Goal: Browse casually

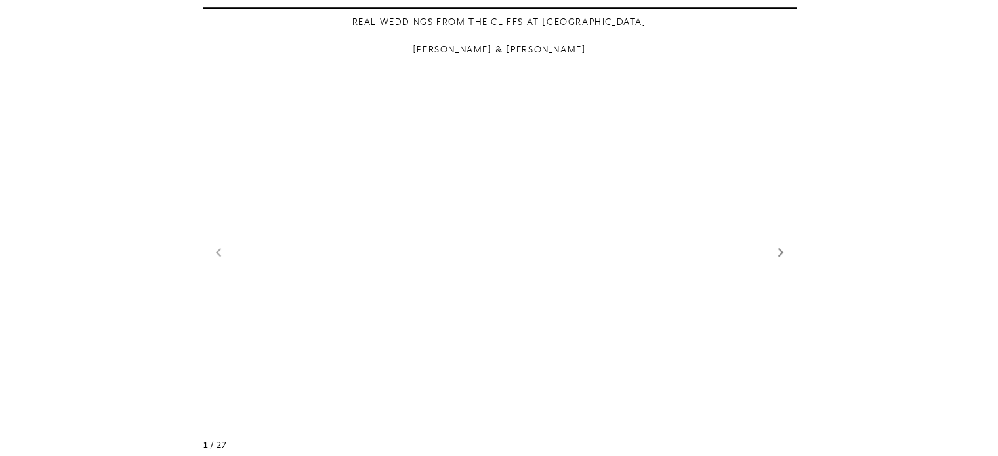
scroll to position [1050, 0]
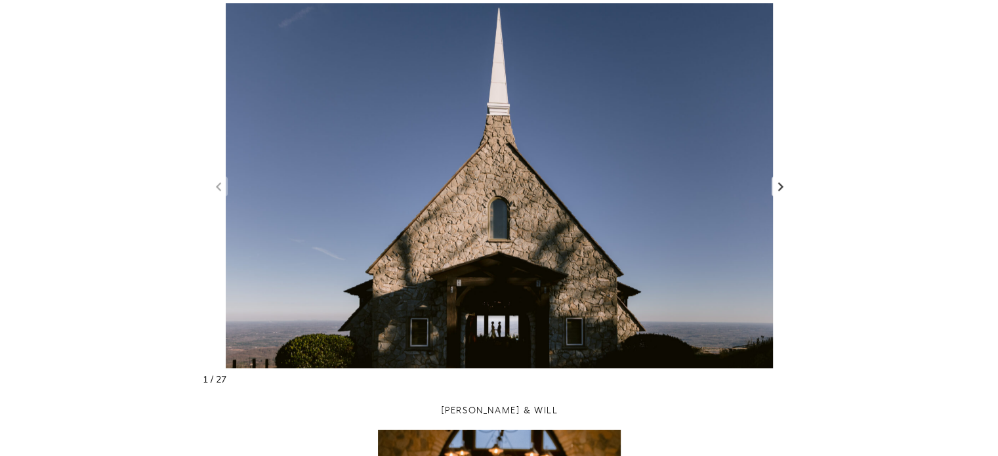
click at [782, 190] on link "Next slide" at bounding box center [781, 186] width 18 height 20
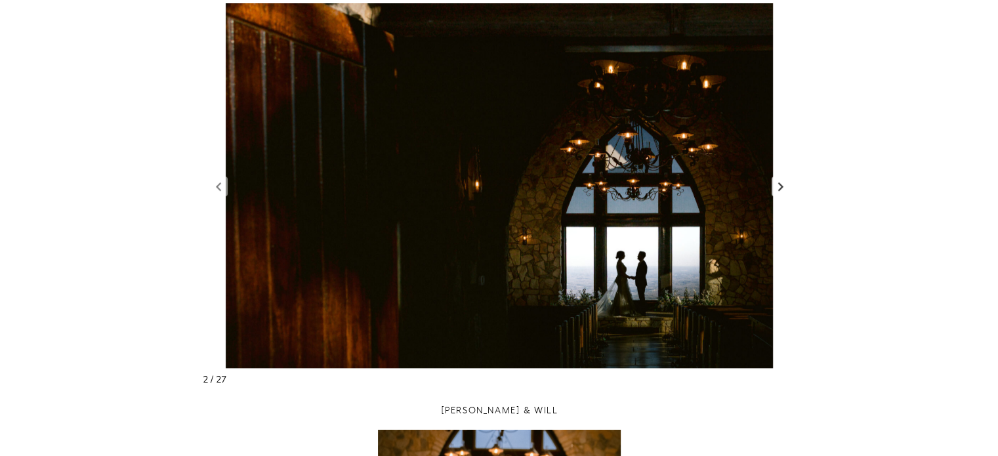
click at [782, 190] on link "Next slide" at bounding box center [781, 186] width 18 height 20
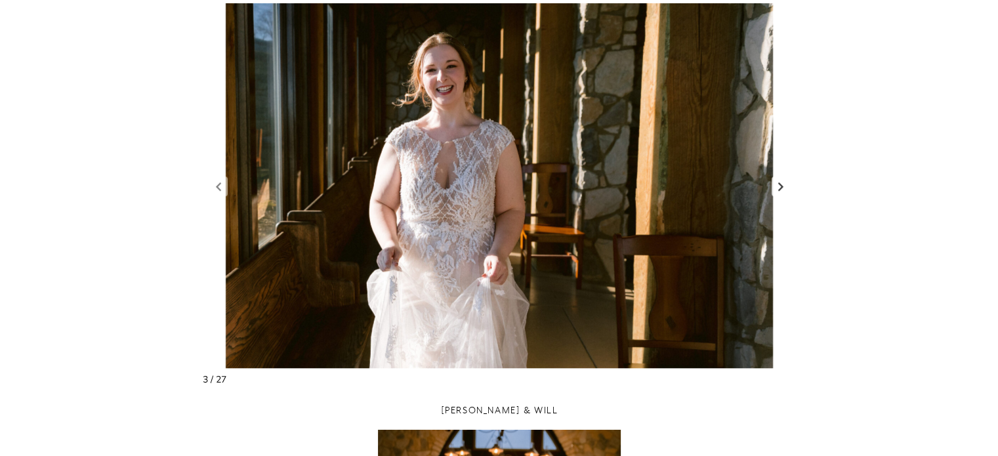
click at [782, 190] on link "Next slide" at bounding box center [781, 186] width 18 height 20
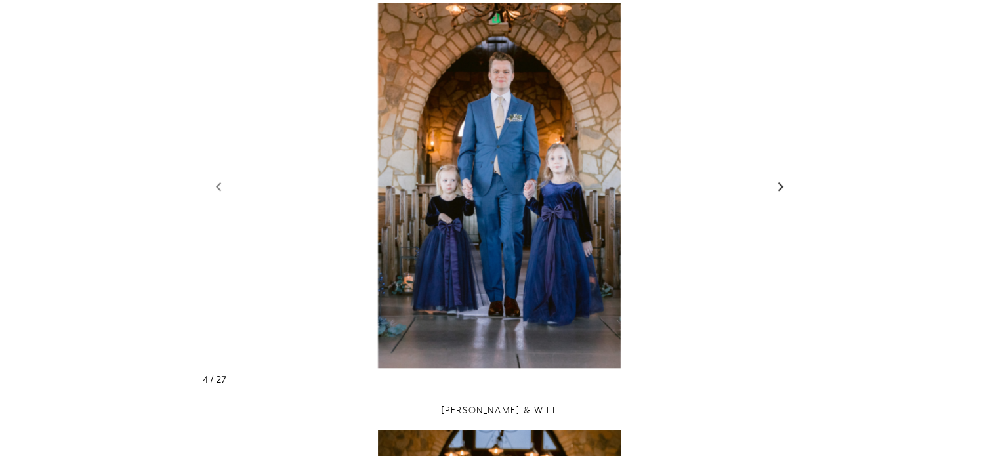
click at [782, 190] on link "Next slide" at bounding box center [781, 186] width 18 height 20
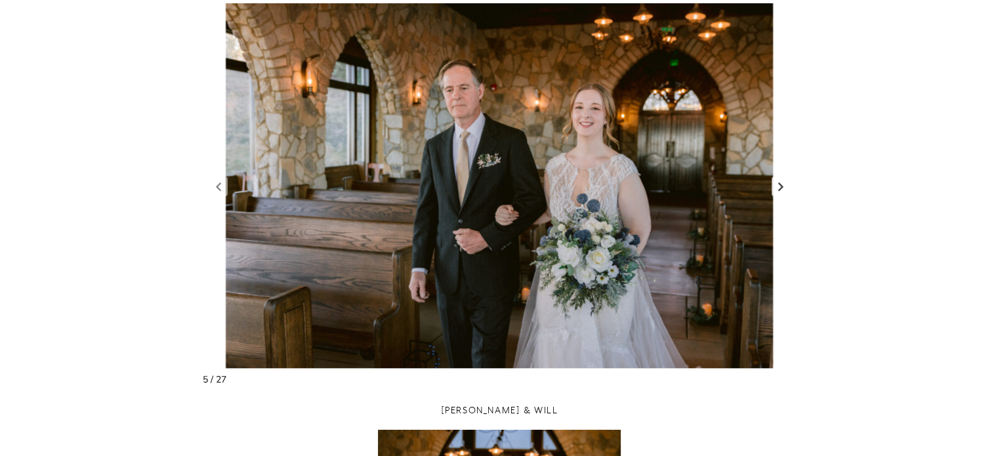
click at [782, 190] on link "Next slide" at bounding box center [781, 186] width 18 height 20
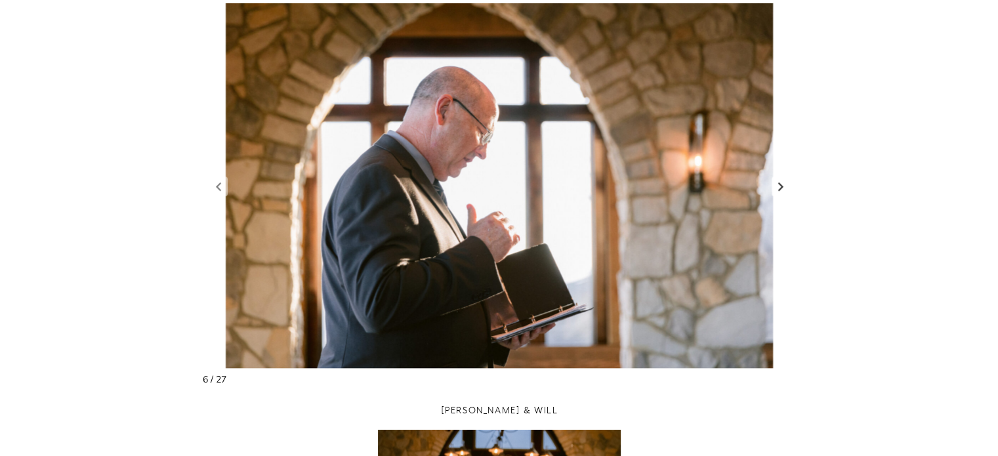
click at [782, 190] on link "Next slide" at bounding box center [781, 186] width 18 height 20
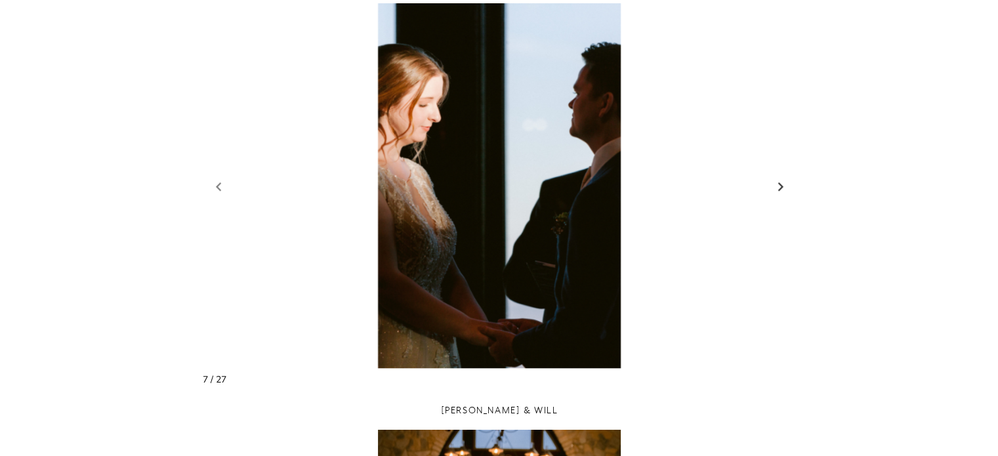
click at [782, 190] on link "Next slide" at bounding box center [781, 186] width 18 height 20
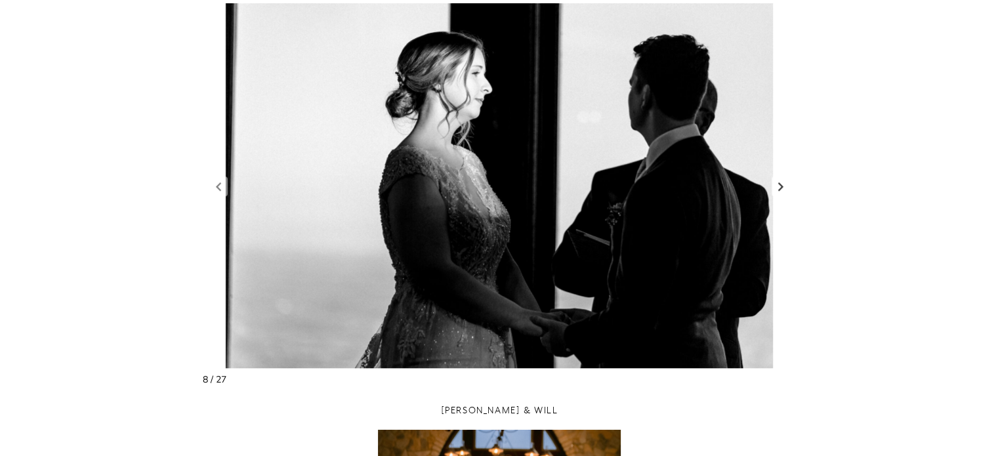
click at [782, 190] on link "Next slide" at bounding box center [781, 186] width 18 height 20
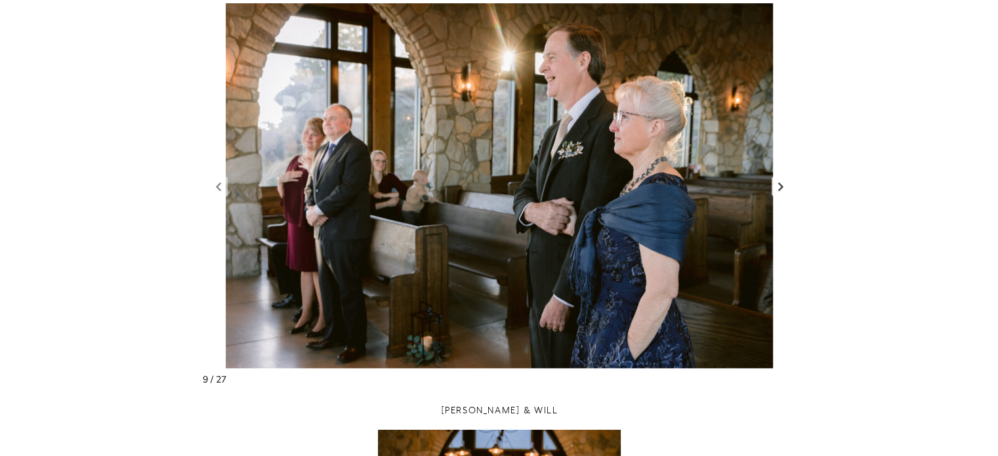
click at [782, 190] on link "Next slide" at bounding box center [781, 186] width 18 height 20
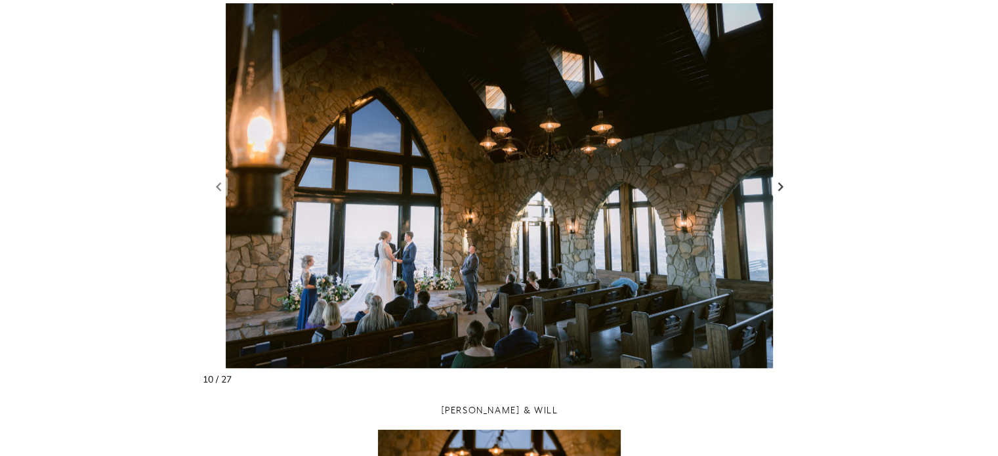
click at [782, 190] on link "Next slide" at bounding box center [781, 186] width 18 height 20
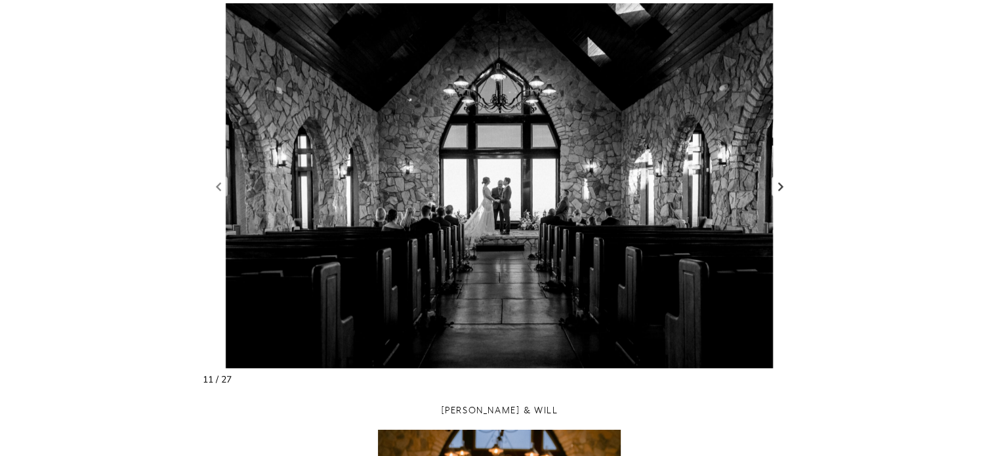
click at [782, 190] on link "Next slide" at bounding box center [781, 186] width 18 height 20
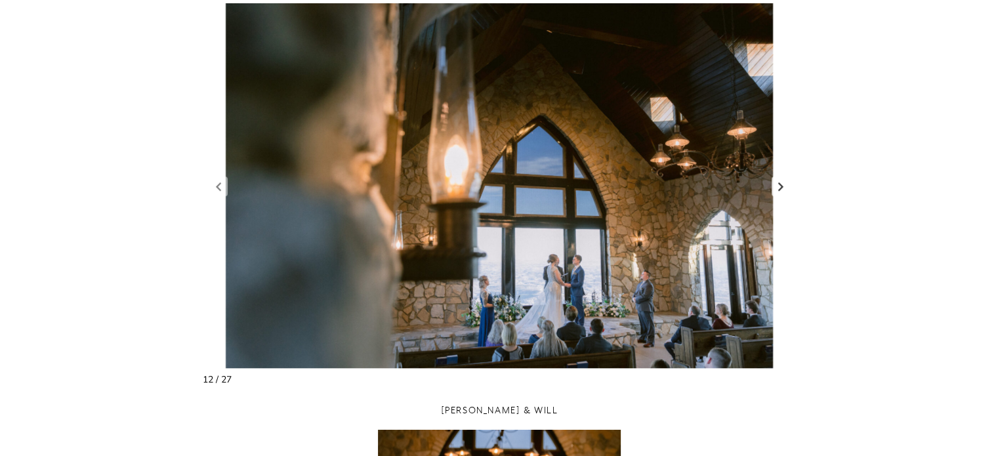
click at [782, 190] on link "Next slide" at bounding box center [781, 186] width 18 height 20
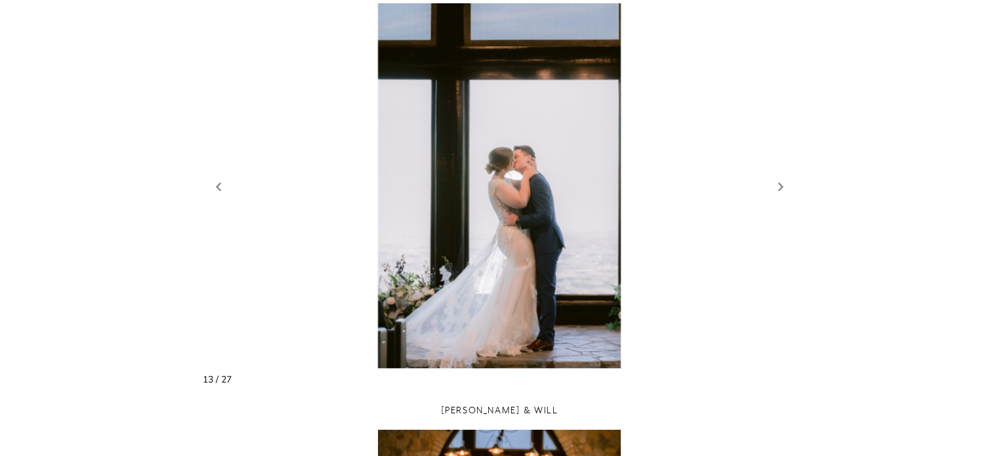
click at [211, 196] on figure "13 / 27" at bounding box center [500, 185] width 594 height 365
click at [219, 191] on link "Previous slide" at bounding box center [218, 186] width 18 height 20
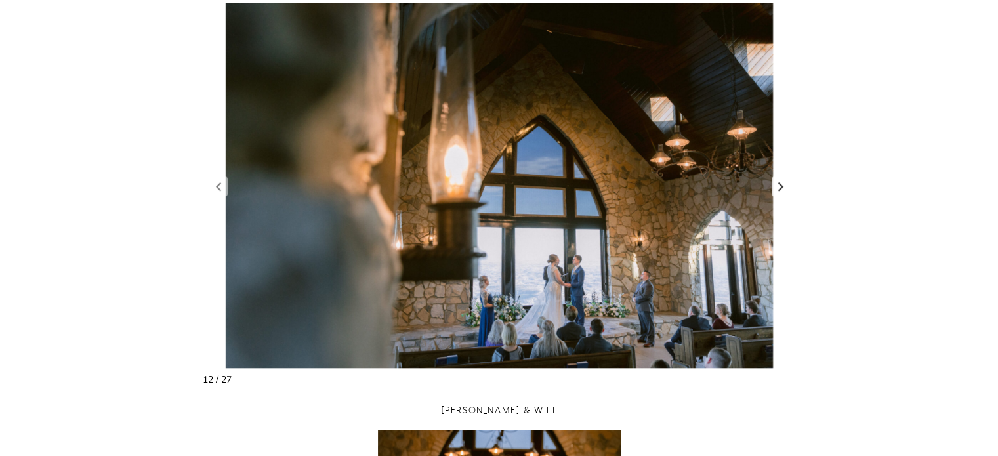
click at [782, 192] on link "Next slide" at bounding box center [781, 186] width 18 height 20
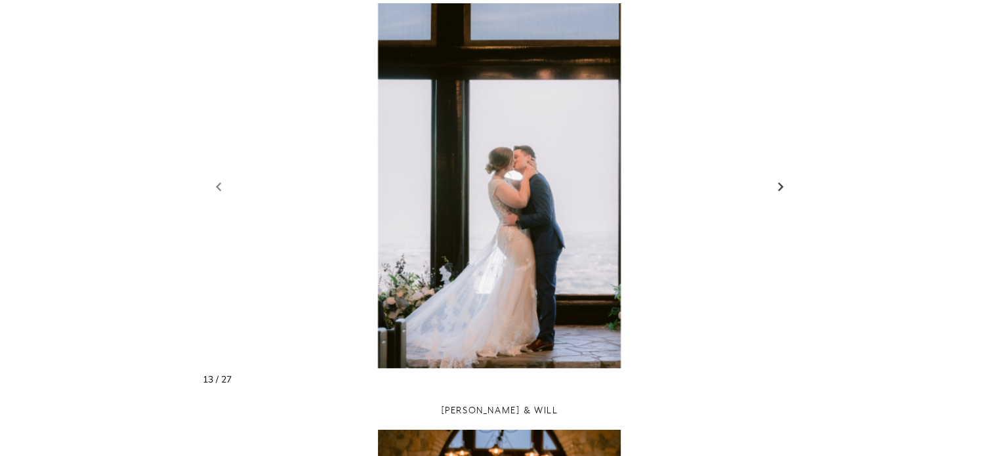
click at [777, 182] on link "Next slide" at bounding box center [781, 186] width 18 height 20
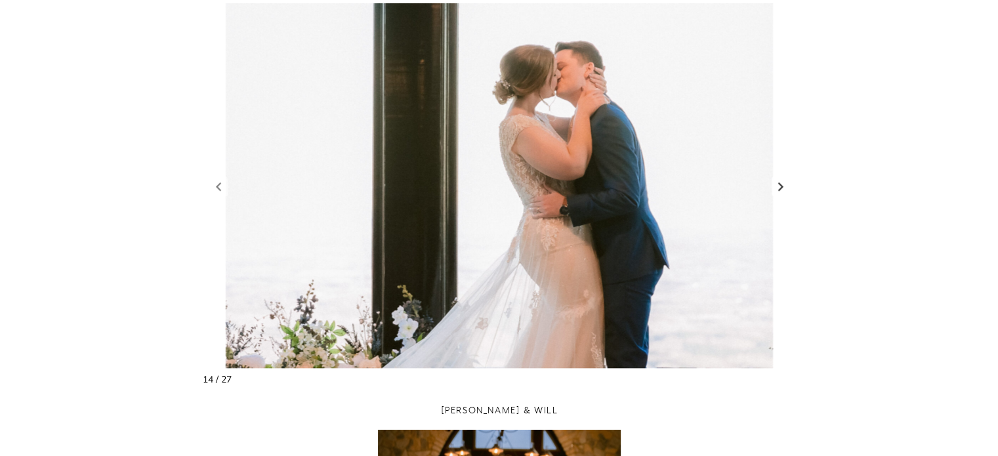
click at [777, 182] on link "Next slide" at bounding box center [781, 186] width 18 height 20
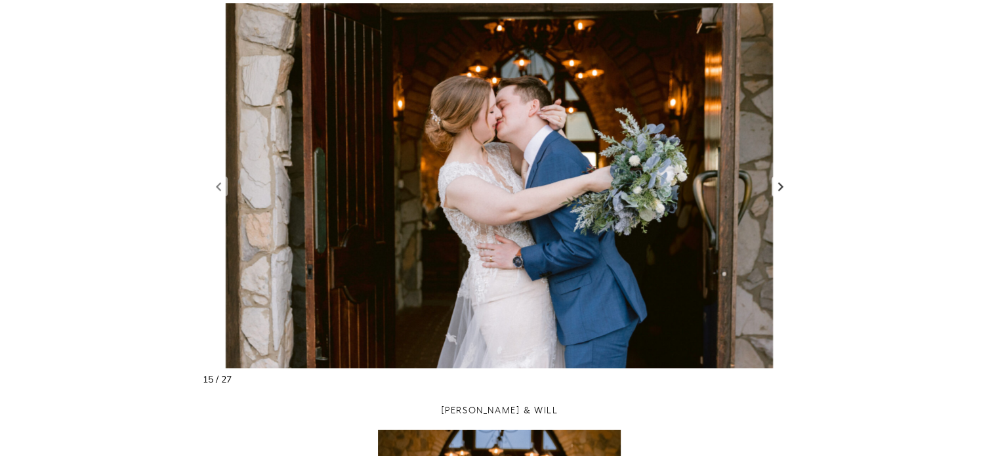
click at [777, 182] on link "Next slide" at bounding box center [781, 186] width 18 height 20
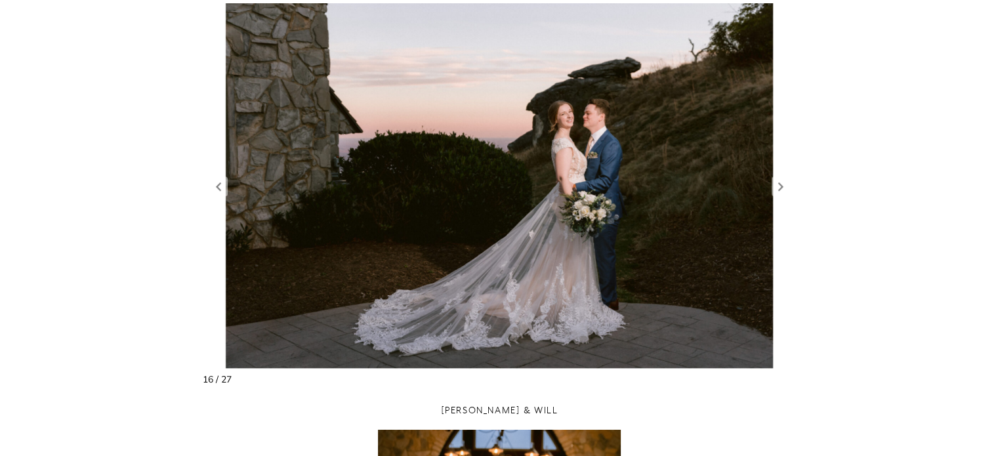
click at [216, 199] on figure "16 / 27" at bounding box center [500, 185] width 594 height 365
click at [219, 188] on link "Previous slide" at bounding box center [218, 186] width 18 height 20
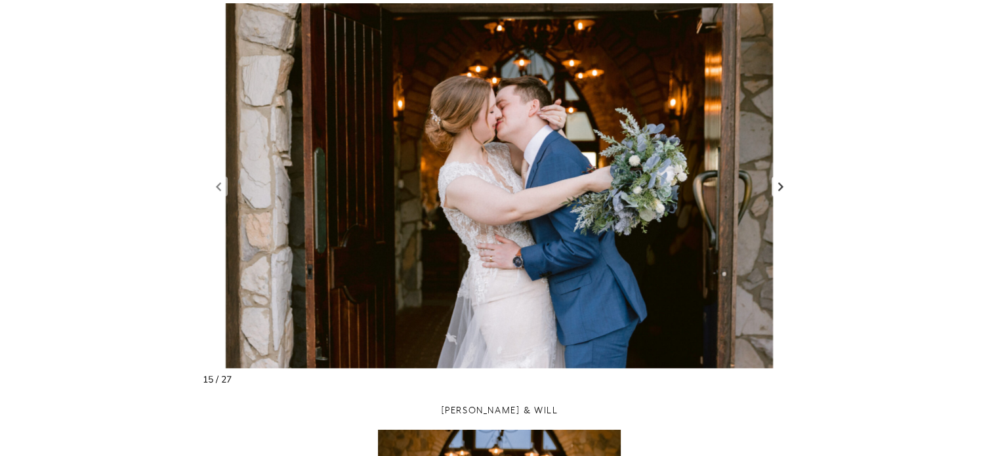
click at [785, 194] on link "Next slide" at bounding box center [781, 186] width 18 height 20
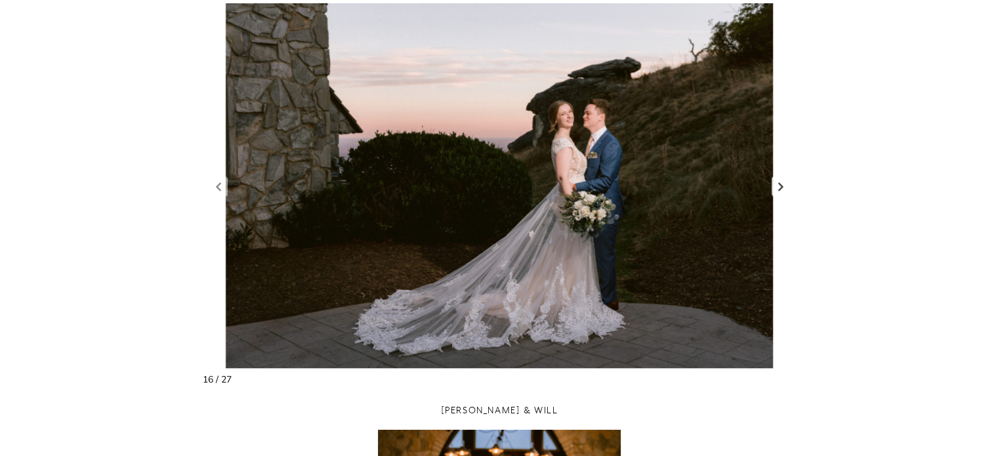
click at [785, 193] on link "Next slide" at bounding box center [781, 186] width 18 height 20
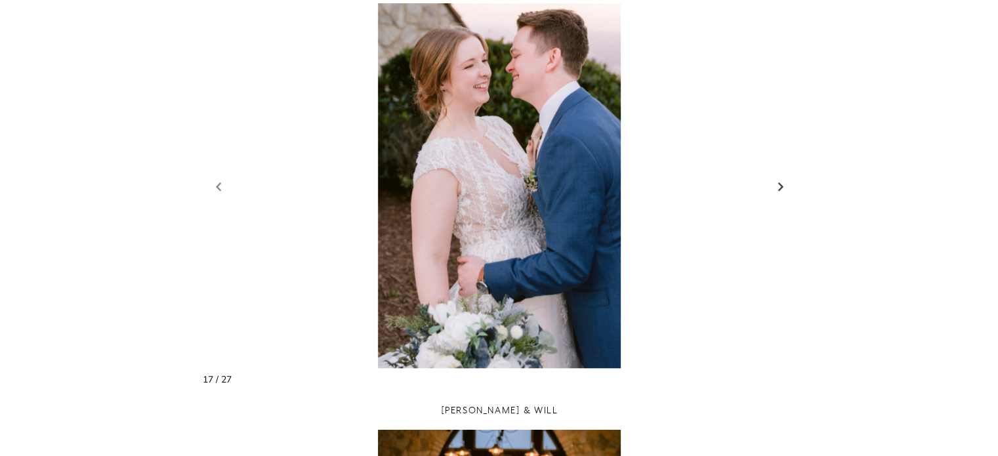
click at [785, 193] on link "Next slide" at bounding box center [781, 186] width 18 height 20
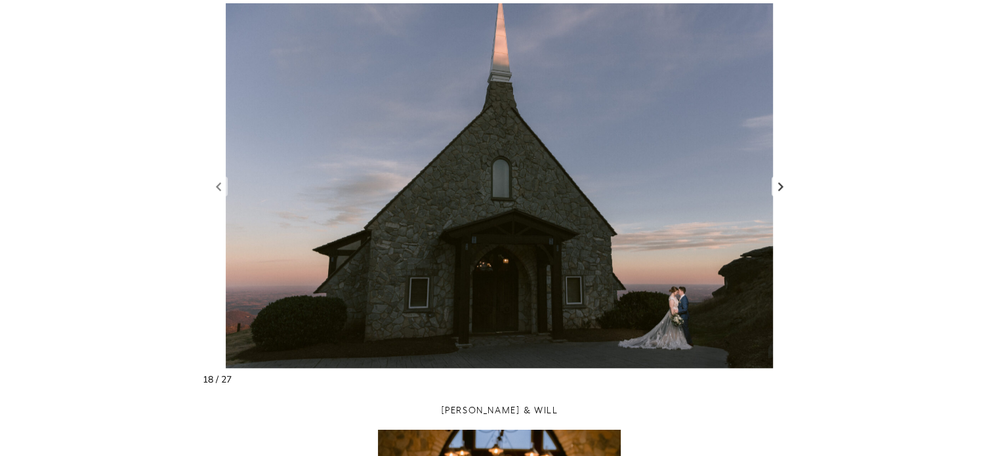
click at [783, 186] on link "Next slide" at bounding box center [781, 186] width 18 height 20
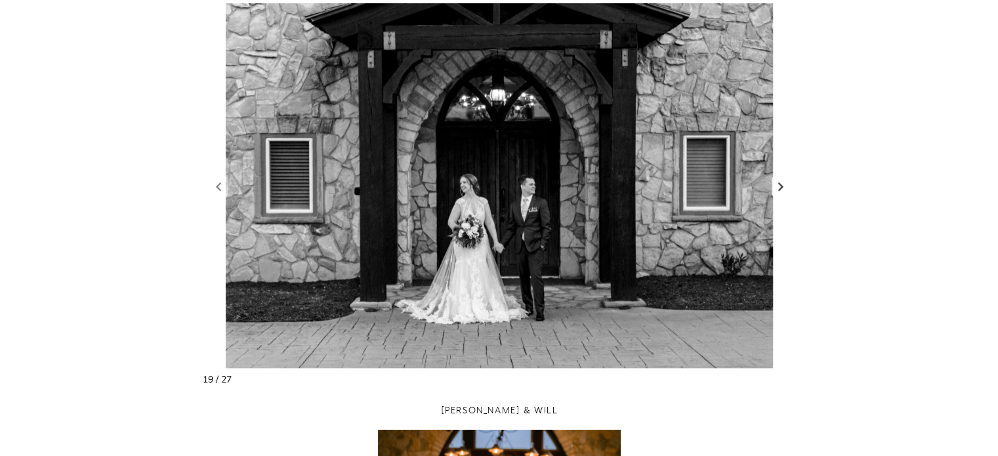
click at [782, 185] on link "Next slide" at bounding box center [781, 186] width 18 height 20
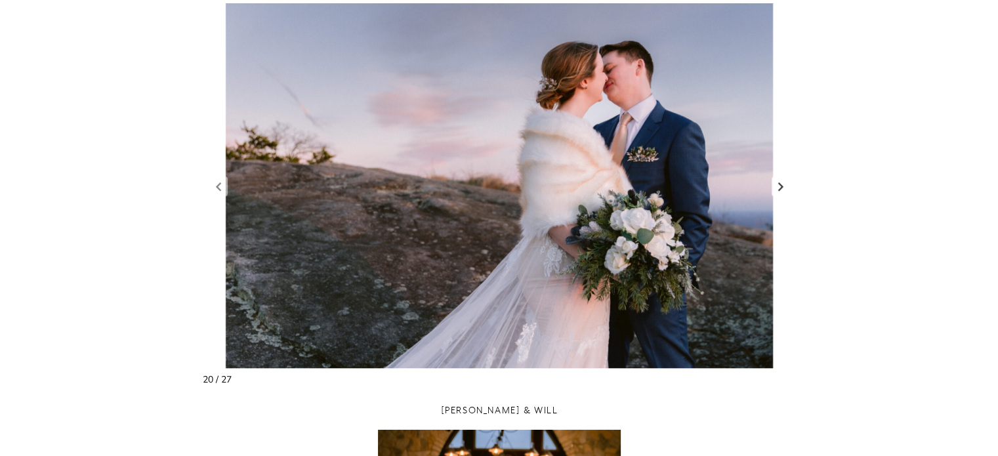
click at [782, 185] on link "Next slide" at bounding box center [781, 186] width 18 height 20
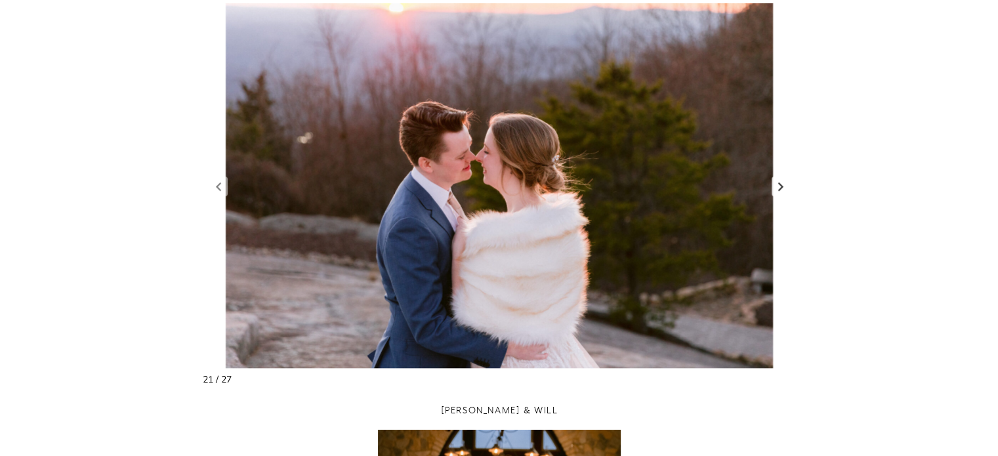
click at [782, 184] on link "Next slide" at bounding box center [781, 186] width 18 height 20
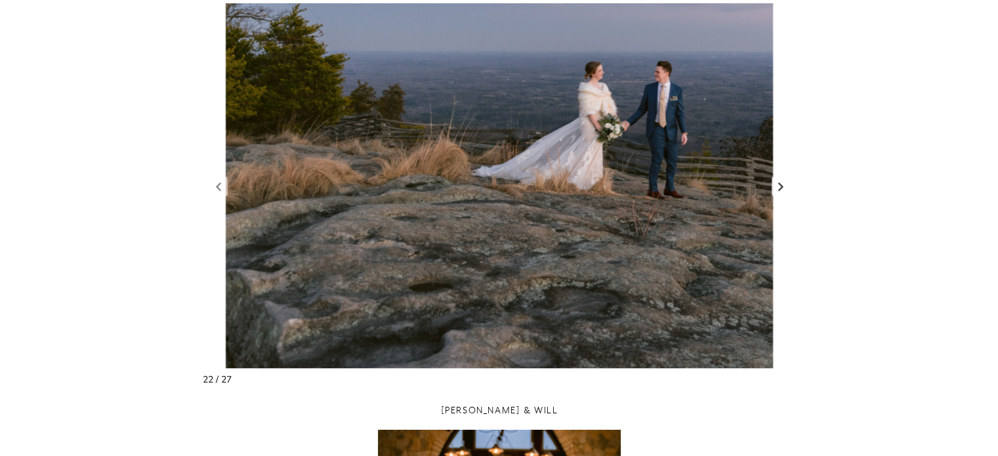
click at [782, 184] on link "Next slide" at bounding box center [781, 186] width 18 height 20
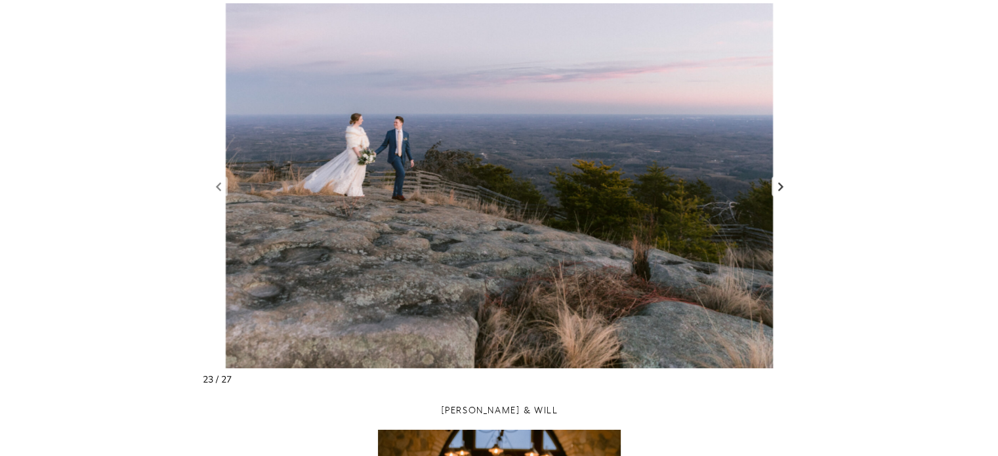
click at [782, 184] on link "Next slide" at bounding box center [781, 186] width 18 height 20
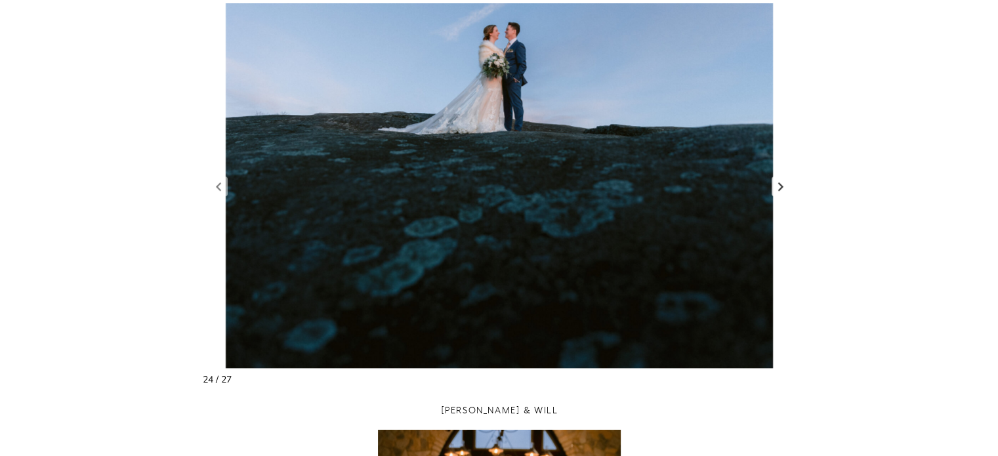
click at [782, 184] on link "Next slide" at bounding box center [781, 186] width 18 height 20
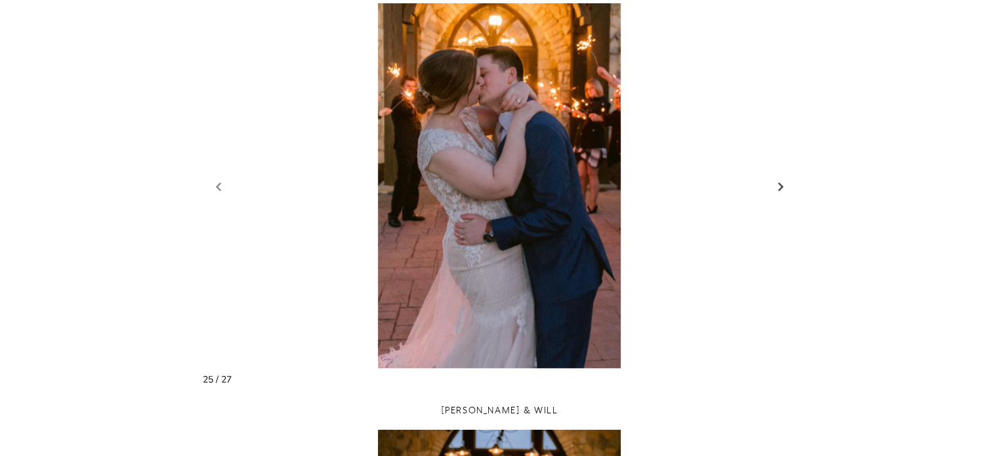
click at [782, 184] on link "Next slide" at bounding box center [781, 186] width 18 height 20
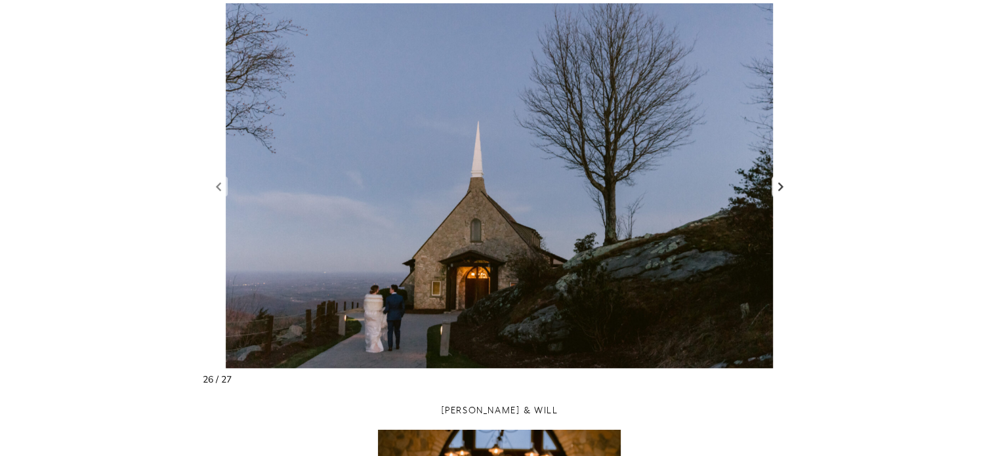
click at [782, 184] on link "Next slide" at bounding box center [781, 186] width 18 height 20
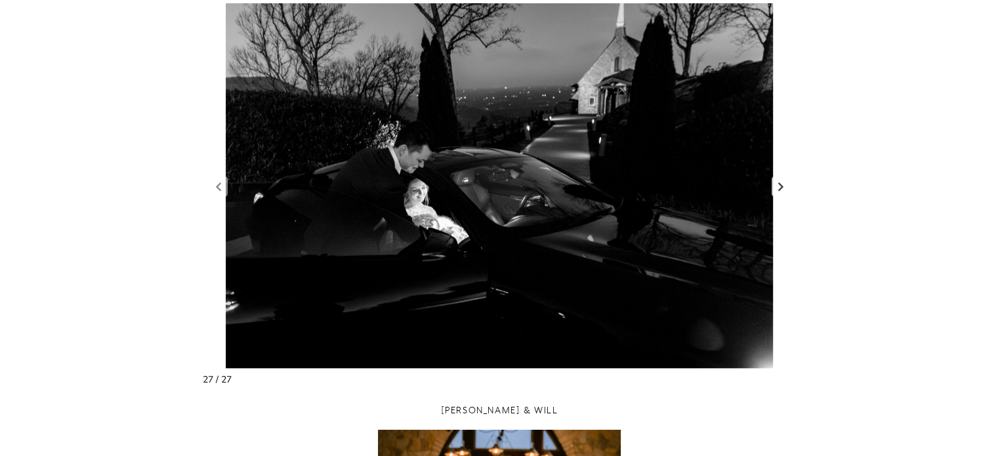
click at [782, 184] on link "Next slide" at bounding box center [781, 186] width 18 height 20
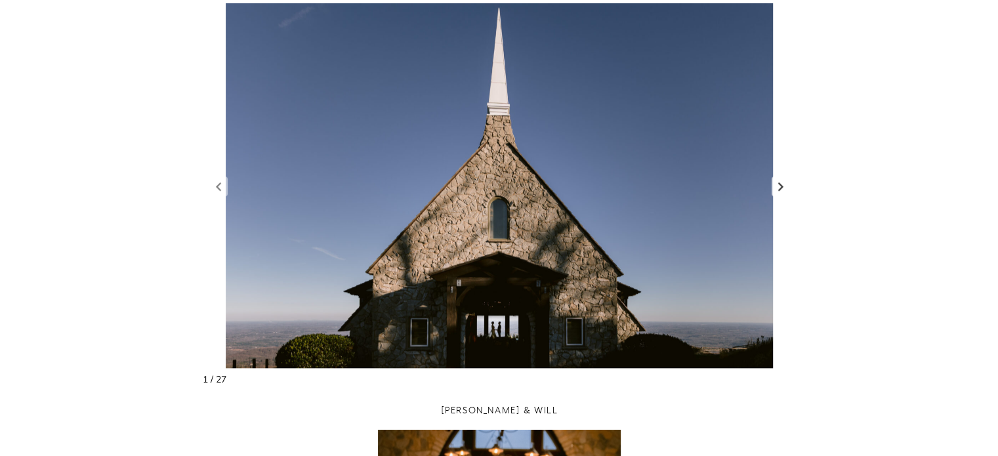
click at [782, 184] on link "Next slide" at bounding box center [781, 186] width 18 height 20
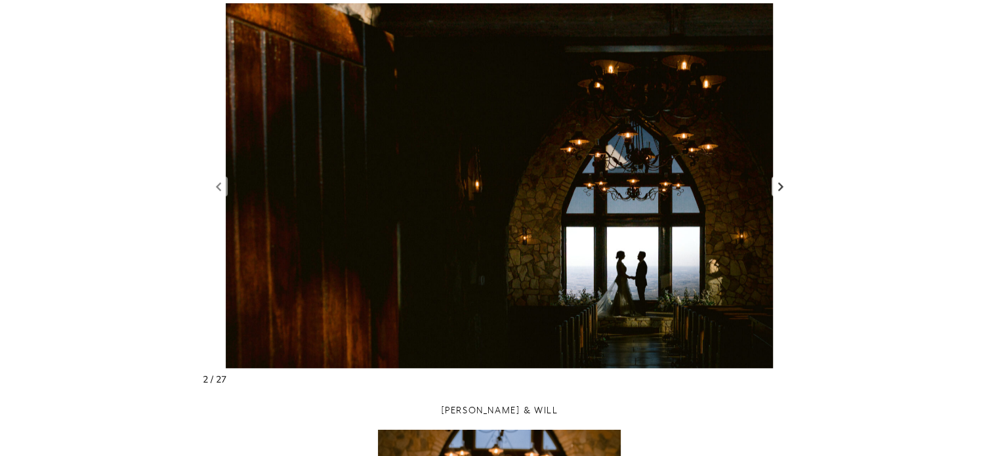
click at [782, 184] on link "Next slide" at bounding box center [781, 186] width 18 height 20
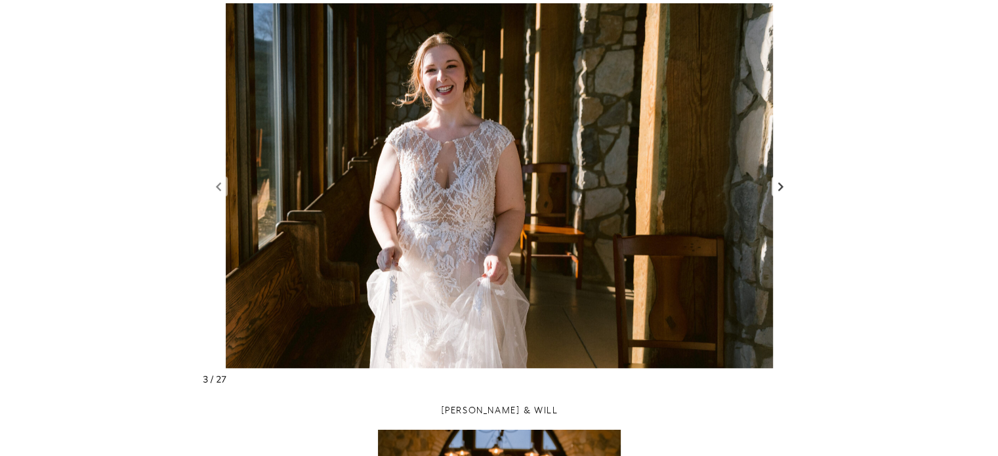
click at [782, 184] on link "Next slide" at bounding box center [781, 186] width 18 height 20
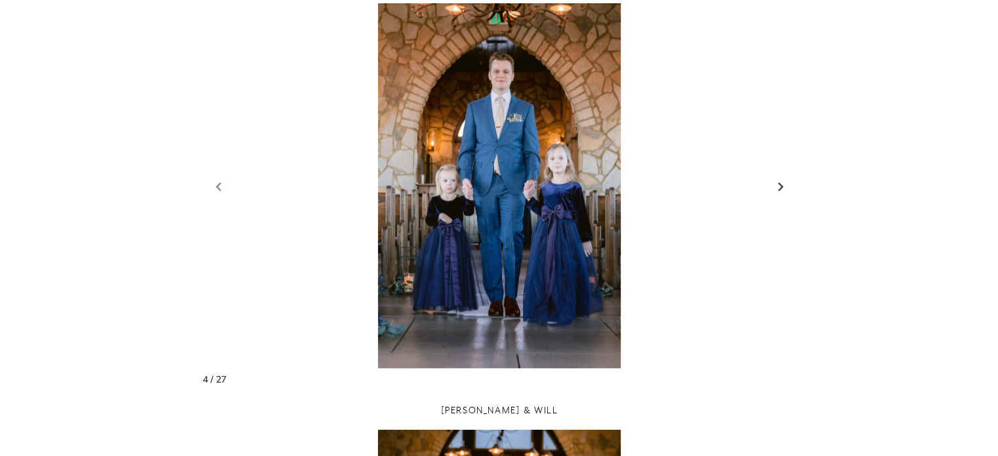
click at [782, 184] on link "Next slide" at bounding box center [781, 186] width 18 height 20
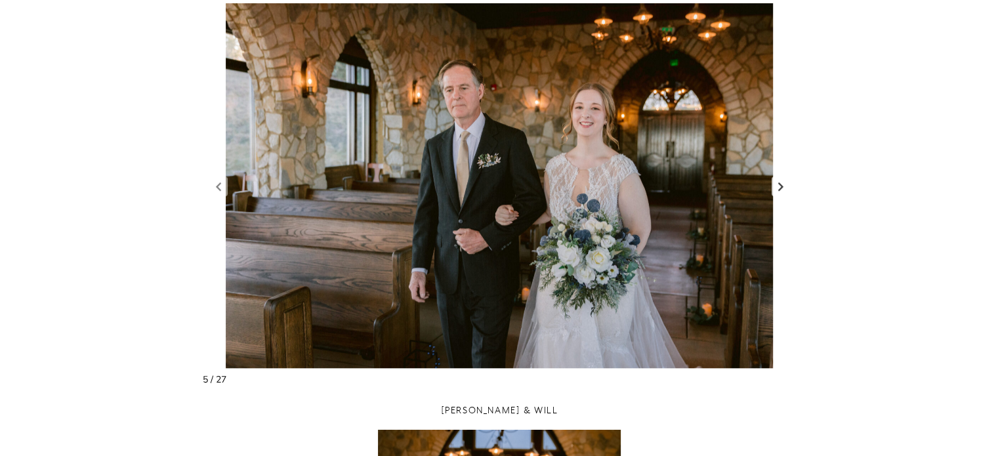
click at [782, 184] on link "Next slide" at bounding box center [781, 186] width 18 height 20
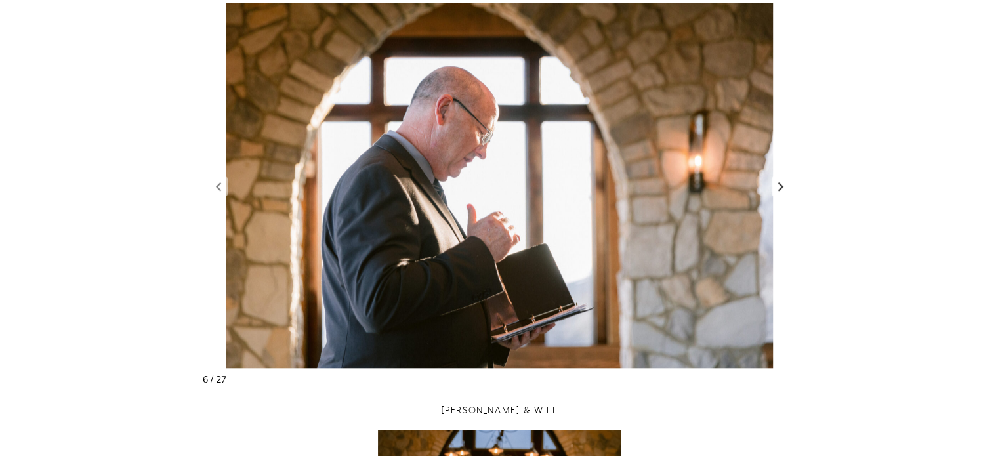
click at [782, 184] on link "Next slide" at bounding box center [781, 186] width 18 height 20
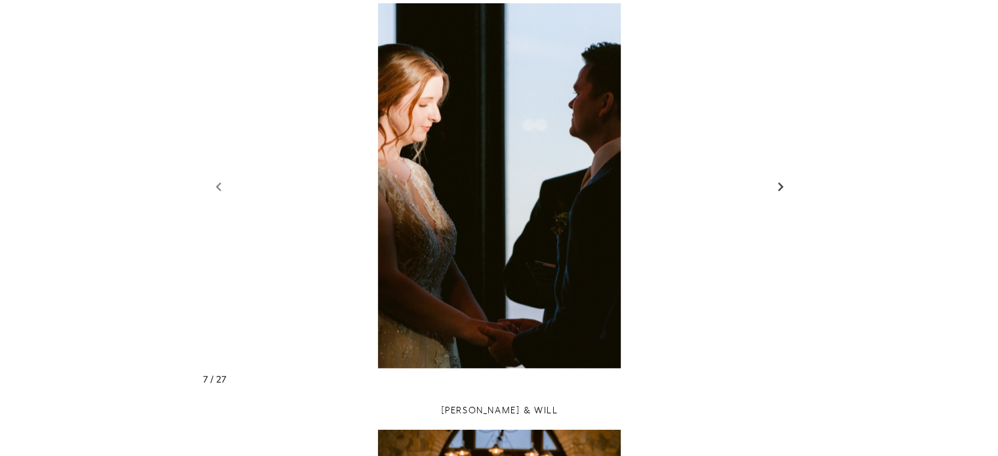
click at [782, 184] on link "Next slide" at bounding box center [781, 186] width 18 height 20
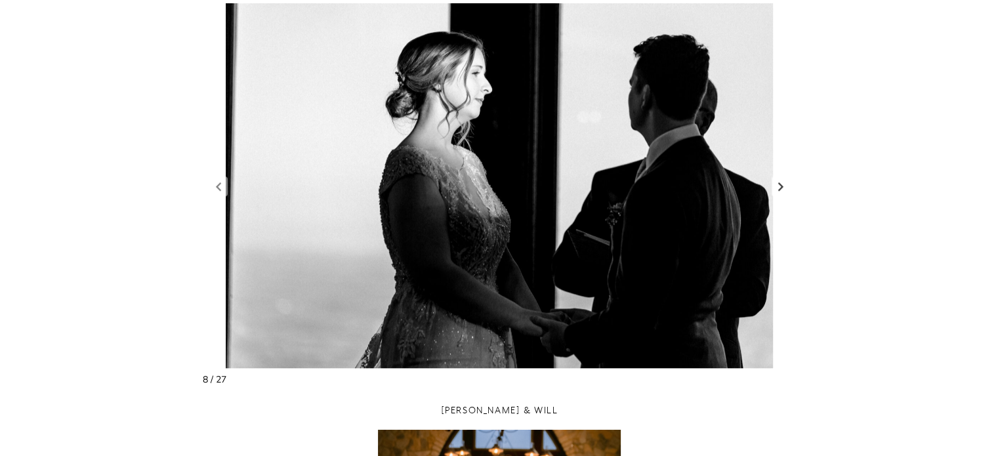
click at [782, 184] on link "Next slide" at bounding box center [781, 186] width 18 height 20
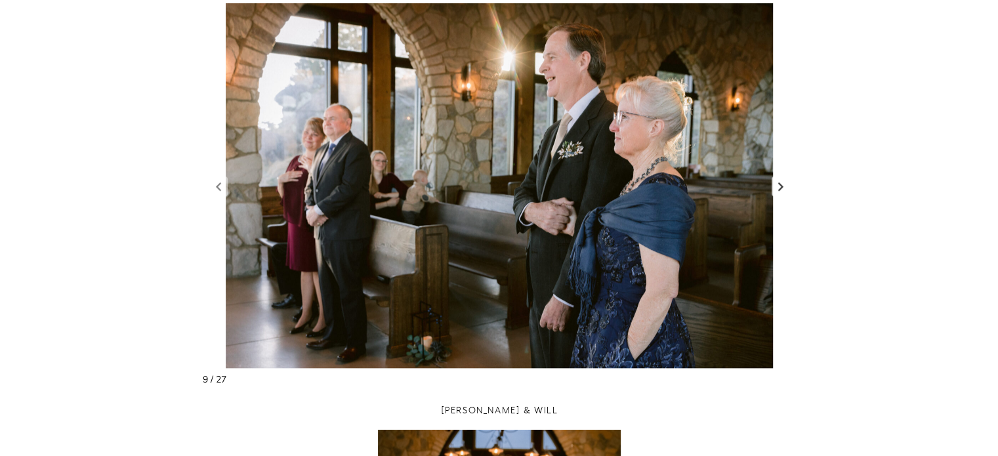
click at [782, 184] on link "Next slide" at bounding box center [781, 186] width 18 height 20
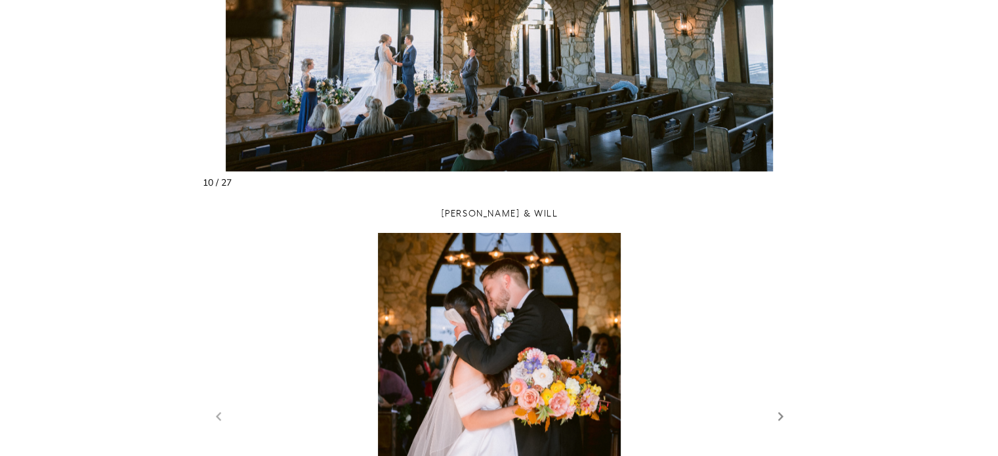
scroll to position [1378, 0]
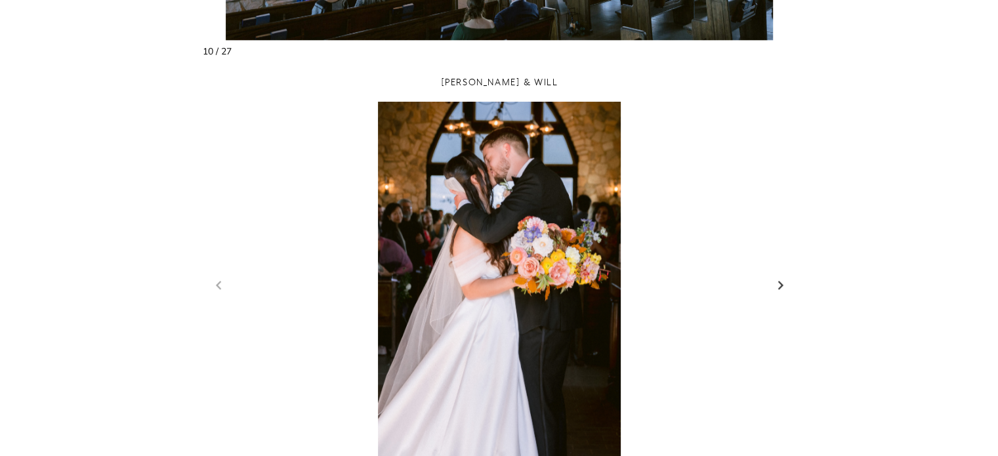
click at [783, 285] on link "Next slide" at bounding box center [781, 285] width 18 height 20
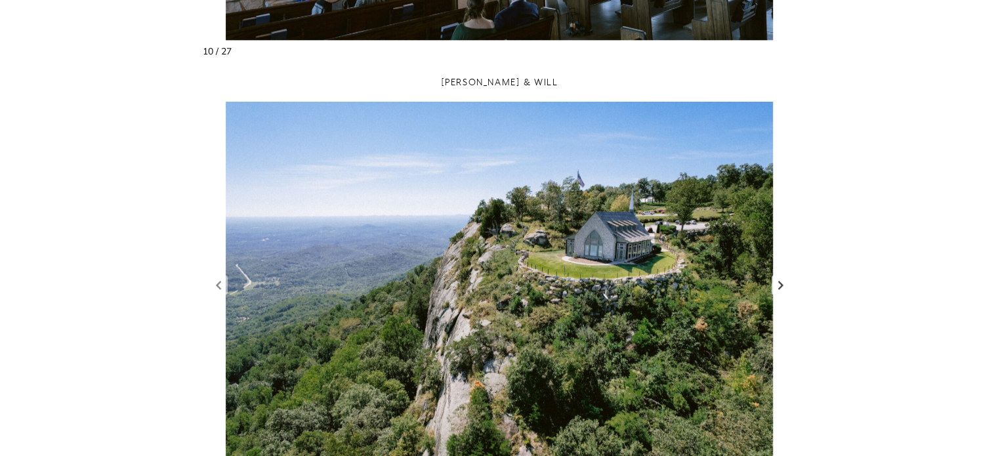
click at [783, 285] on link "Next slide" at bounding box center [781, 285] width 18 height 20
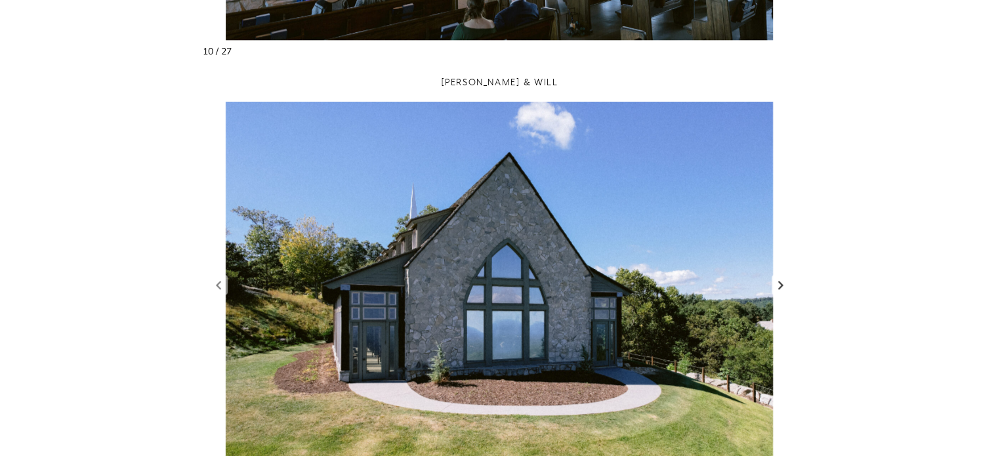
click at [783, 285] on link "Next slide" at bounding box center [781, 285] width 18 height 20
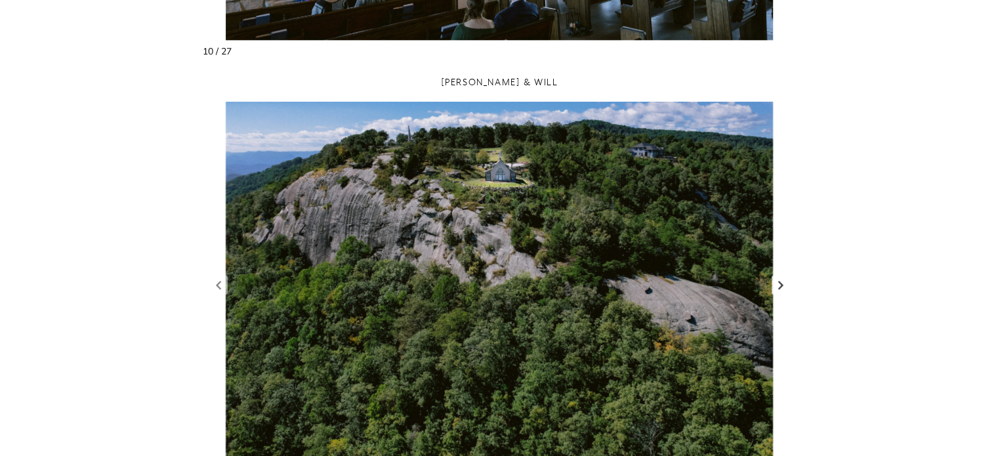
click at [783, 285] on link "Next slide" at bounding box center [781, 285] width 18 height 20
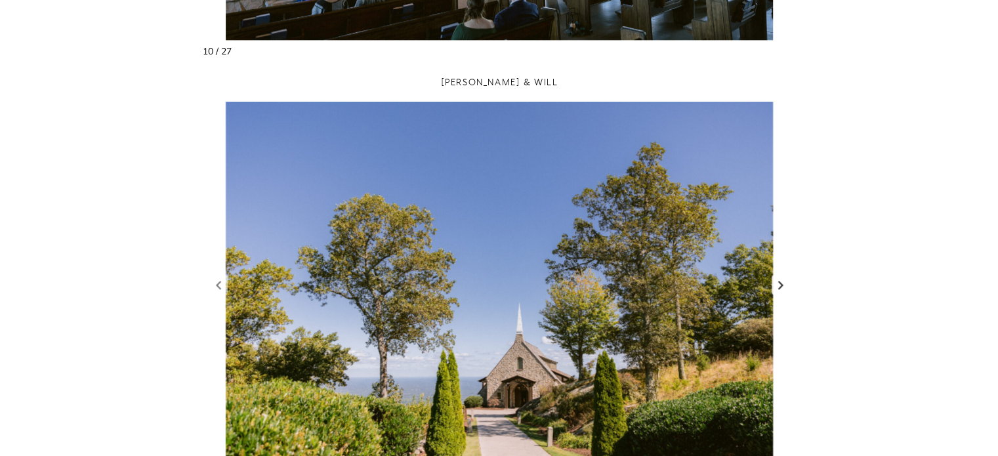
click at [783, 285] on link "Next slide" at bounding box center [781, 285] width 18 height 20
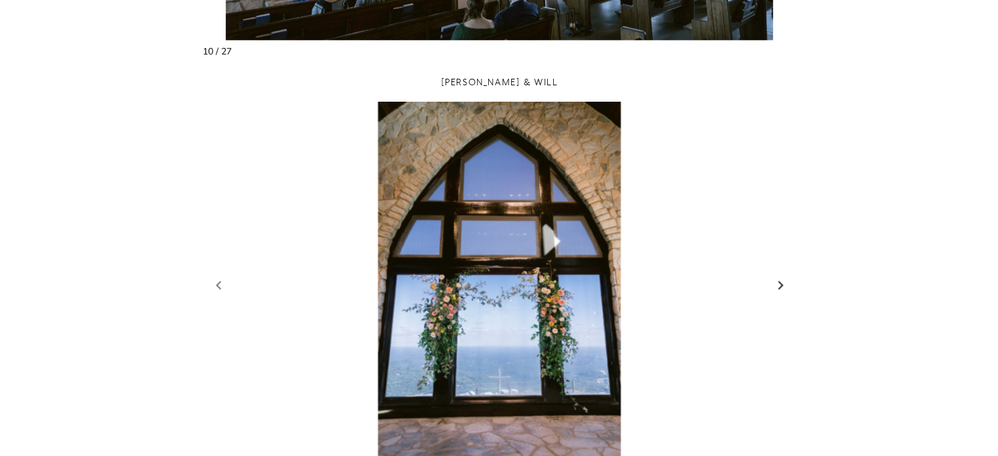
click at [783, 285] on link "Next slide" at bounding box center [781, 285] width 18 height 20
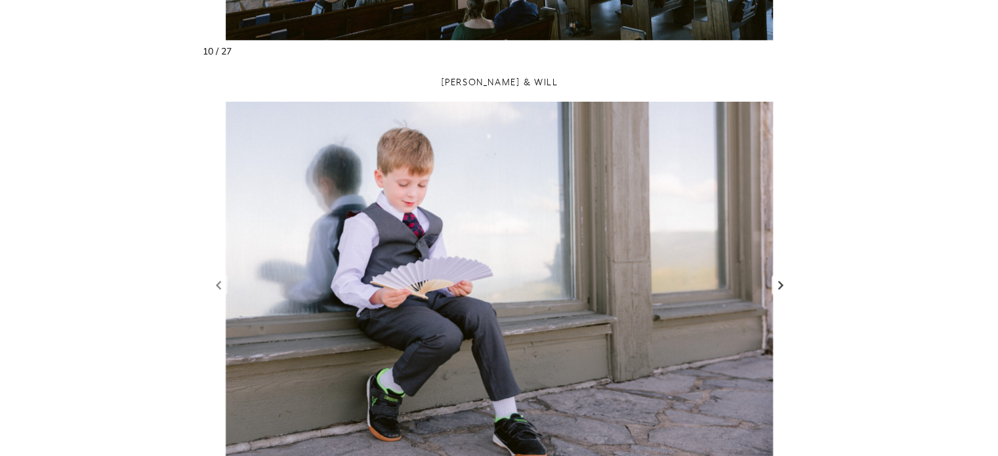
click at [783, 285] on link "Next slide" at bounding box center [781, 285] width 18 height 20
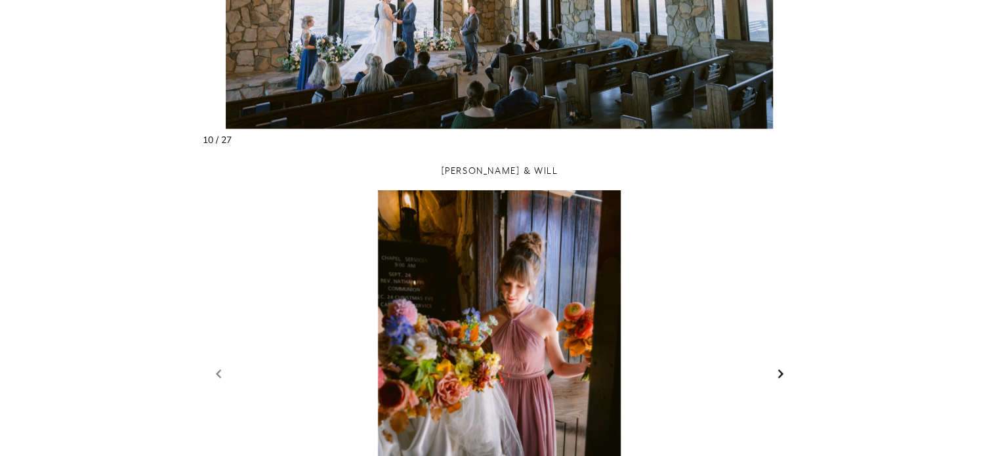
scroll to position [1312, 0]
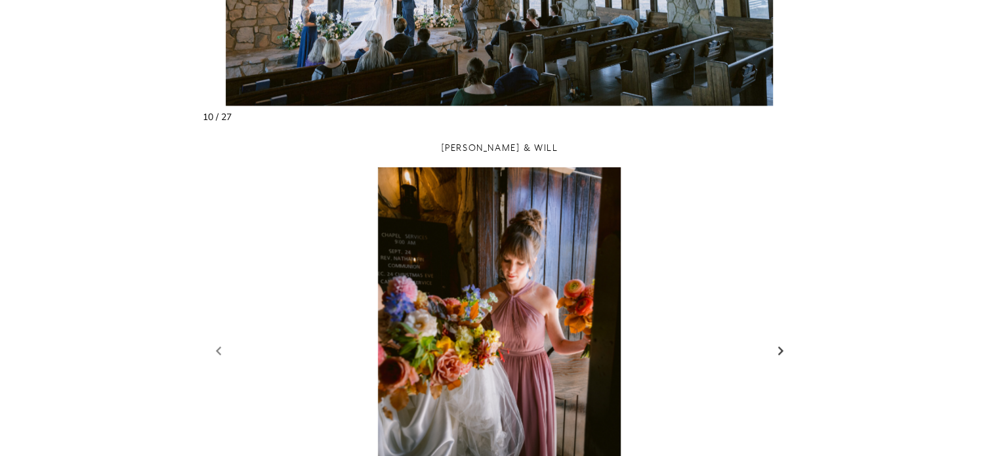
click at [781, 348] on link "Next slide" at bounding box center [781, 351] width 18 height 20
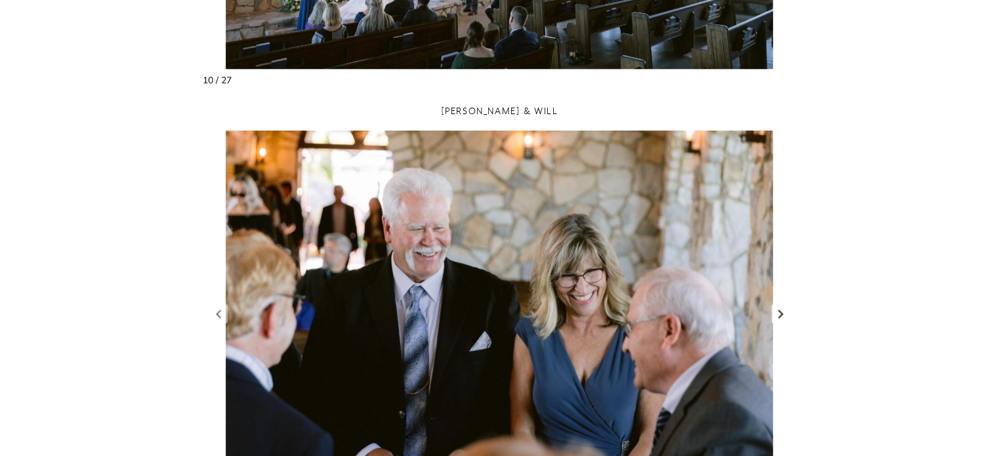
scroll to position [1378, 0]
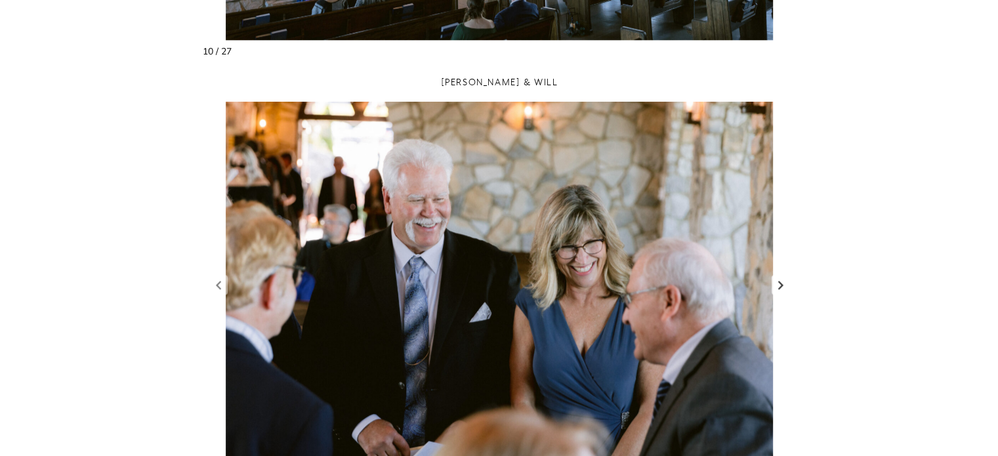
click at [773, 288] on div "9 / 75" at bounding box center [500, 293] width 594 height 383
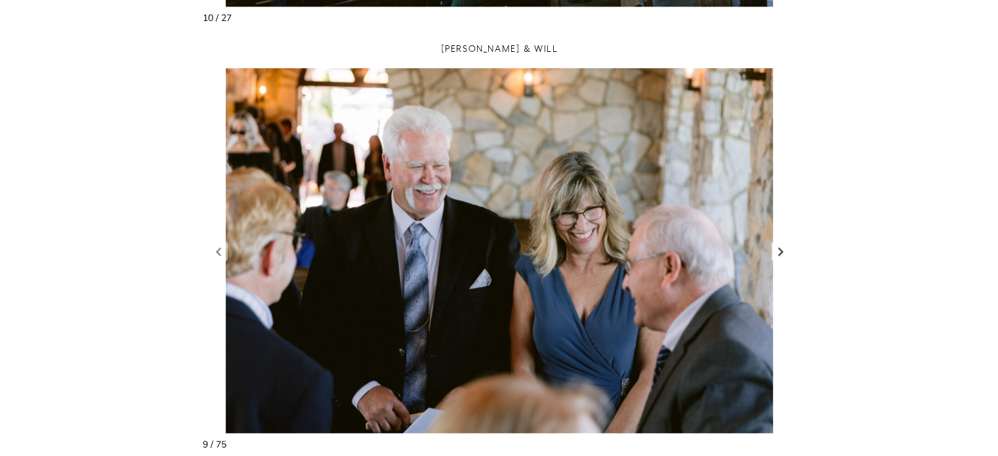
scroll to position [1443, 0]
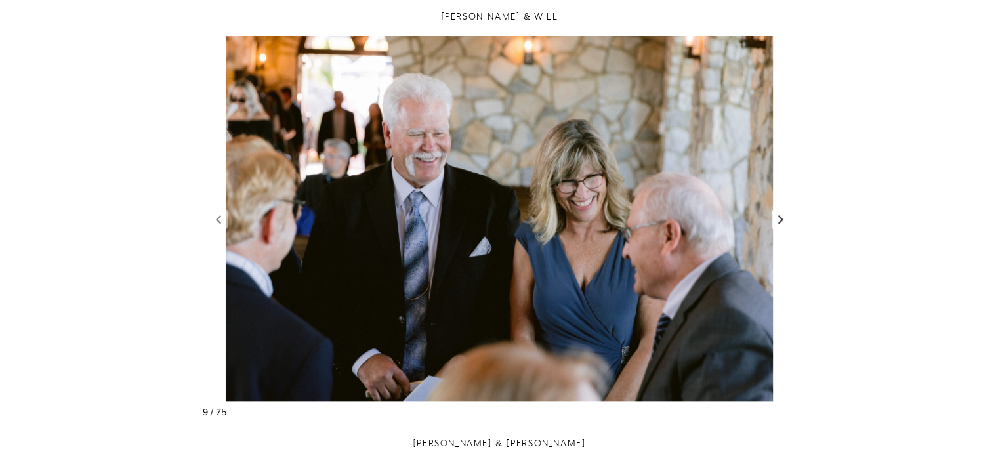
click at [778, 220] on link "Next slide" at bounding box center [781, 219] width 18 height 20
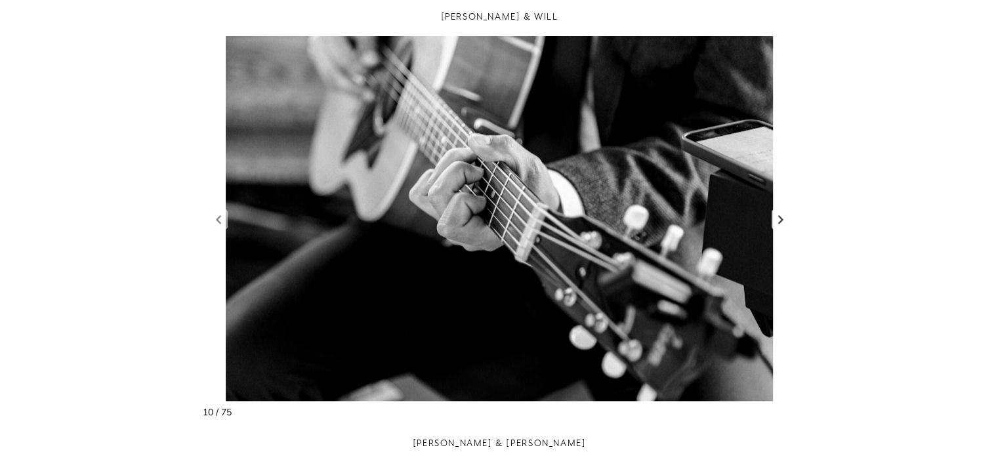
click at [778, 220] on link "Next slide" at bounding box center [781, 219] width 18 height 20
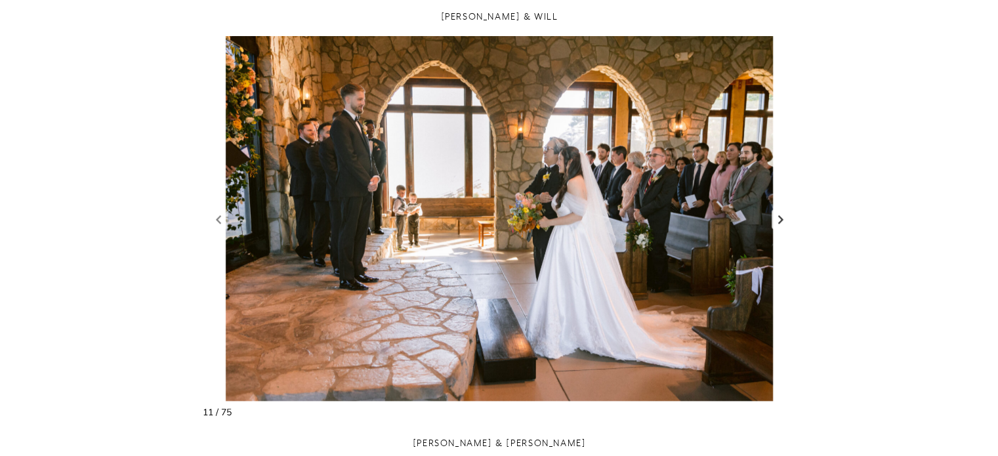
click at [778, 220] on link "Next slide" at bounding box center [781, 219] width 18 height 20
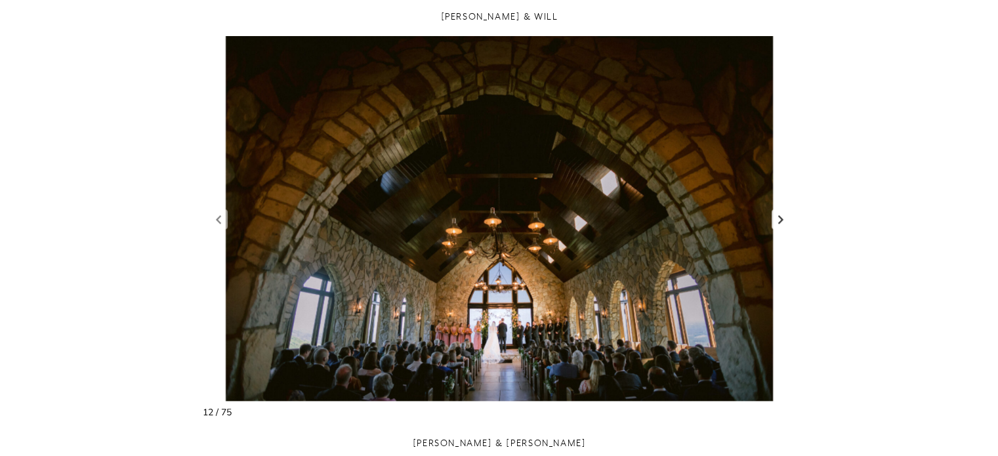
click at [778, 220] on link "Next slide" at bounding box center [781, 219] width 18 height 20
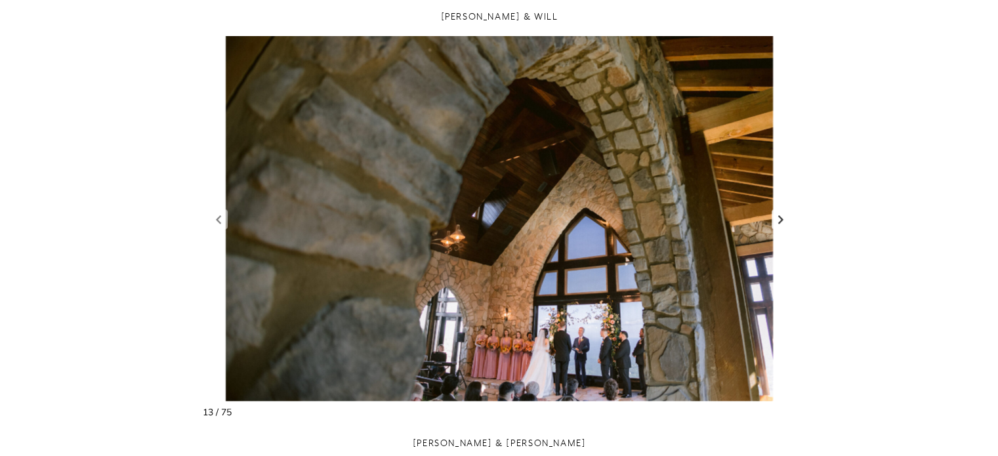
click at [778, 220] on link "Next slide" at bounding box center [781, 219] width 18 height 20
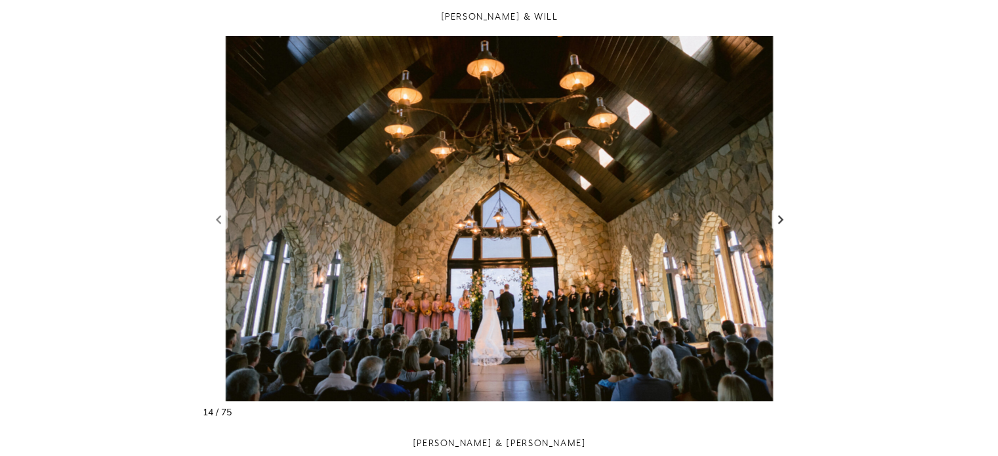
click at [778, 220] on link "Next slide" at bounding box center [781, 219] width 18 height 20
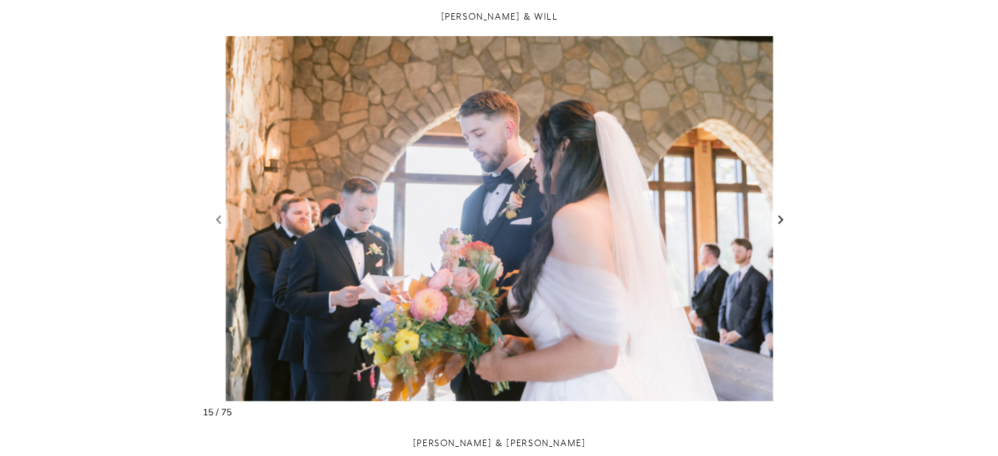
click at [778, 220] on link "Next slide" at bounding box center [781, 219] width 18 height 20
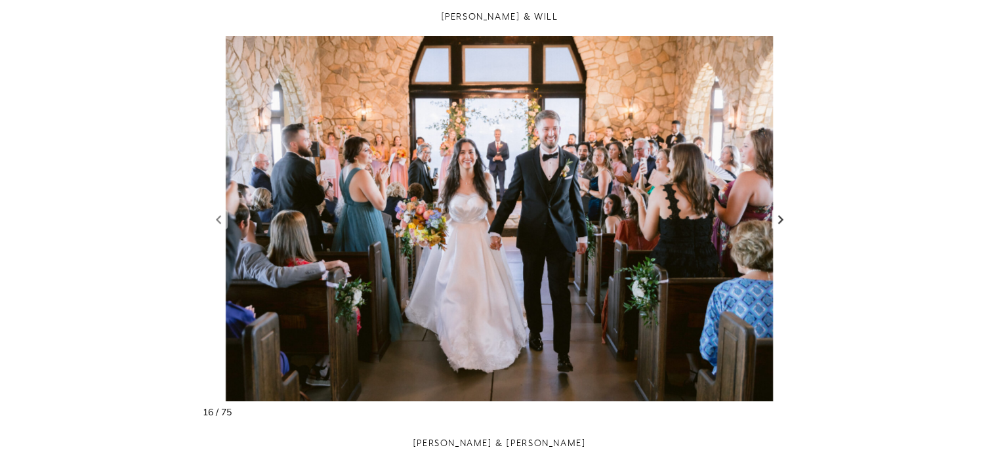
click at [778, 220] on link "Next slide" at bounding box center [781, 219] width 18 height 20
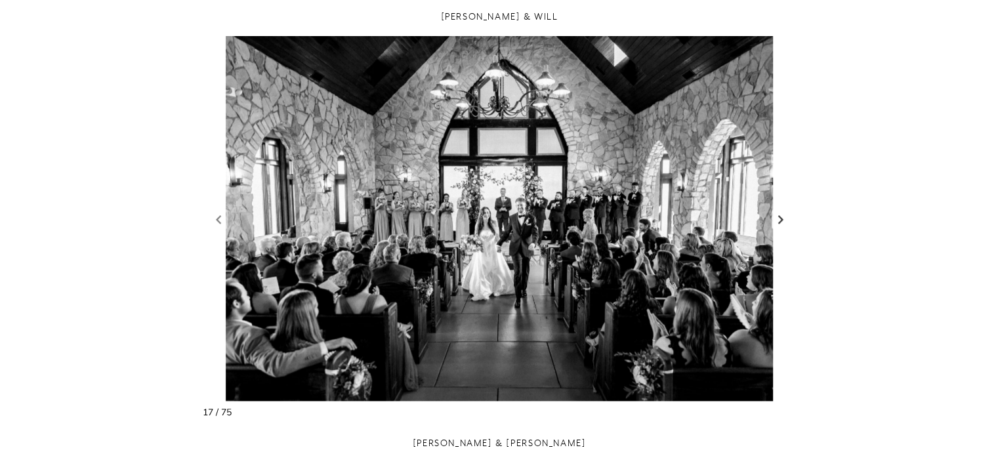
click at [777, 218] on link "Next slide" at bounding box center [781, 219] width 18 height 20
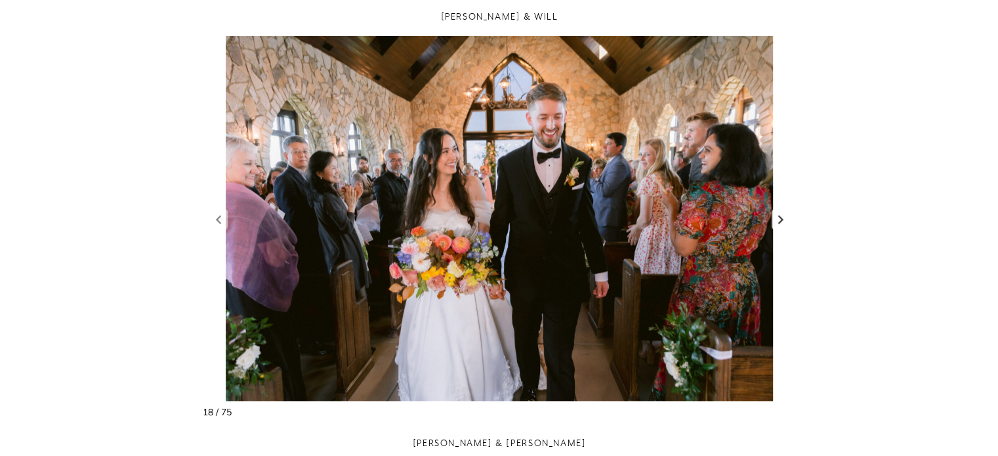
click at [777, 218] on link "Next slide" at bounding box center [781, 219] width 18 height 20
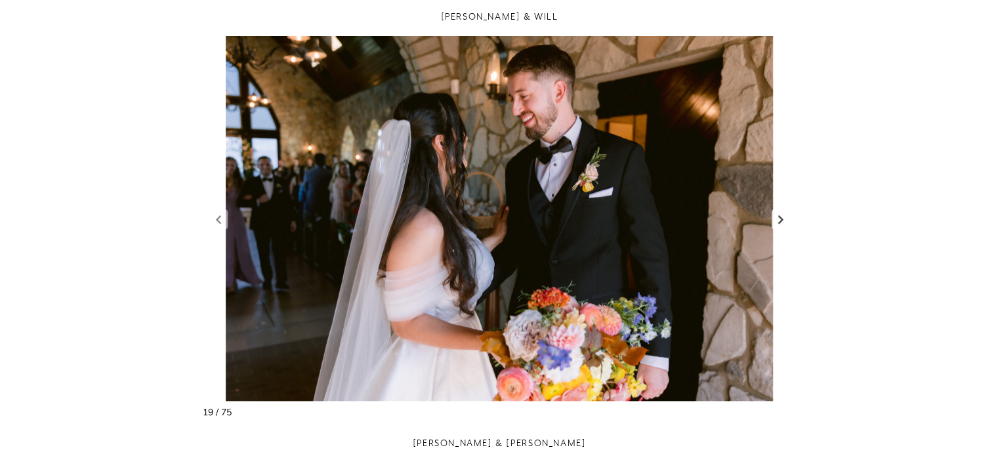
click at [777, 218] on link "Next slide" at bounding box center [781, 219] width 18 height 20
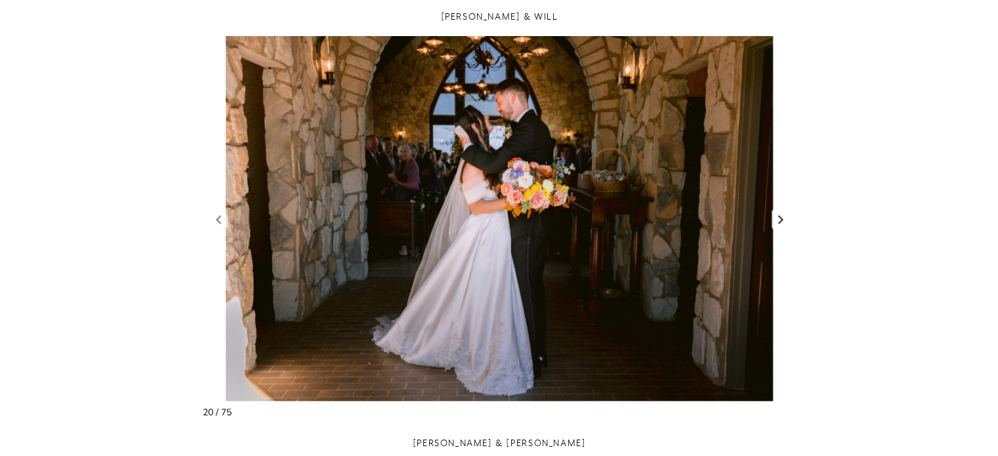
click at [777, 218] on link "Next slide" at bounding box center [781, 219] width 18 height 20
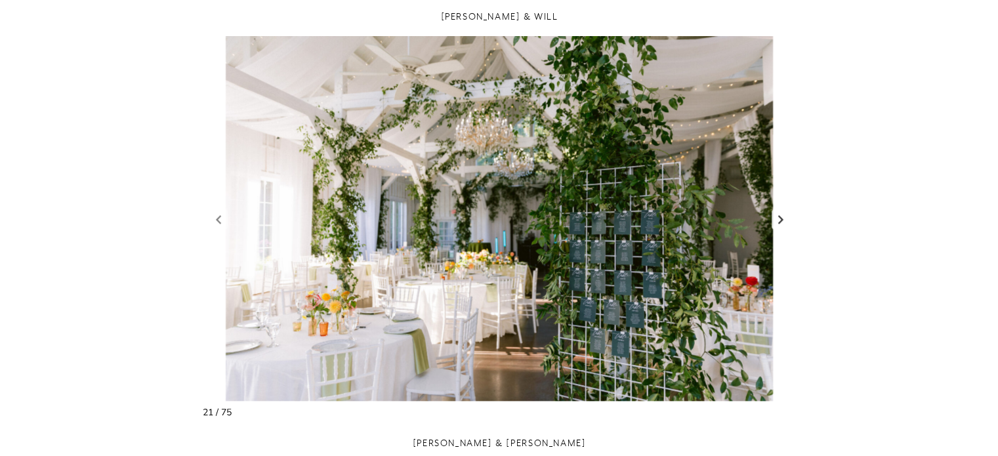
click at [777, 218] on link "Next slide" at bounding box center [781, 219] width 18 height 20
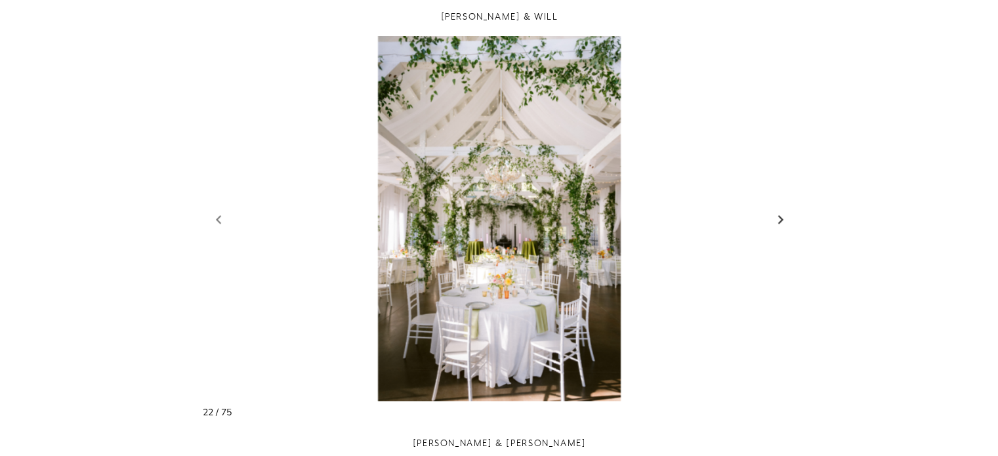
click at [777, 218] on link "Next slide" at bounding box center [781, 219] width 18 height 20
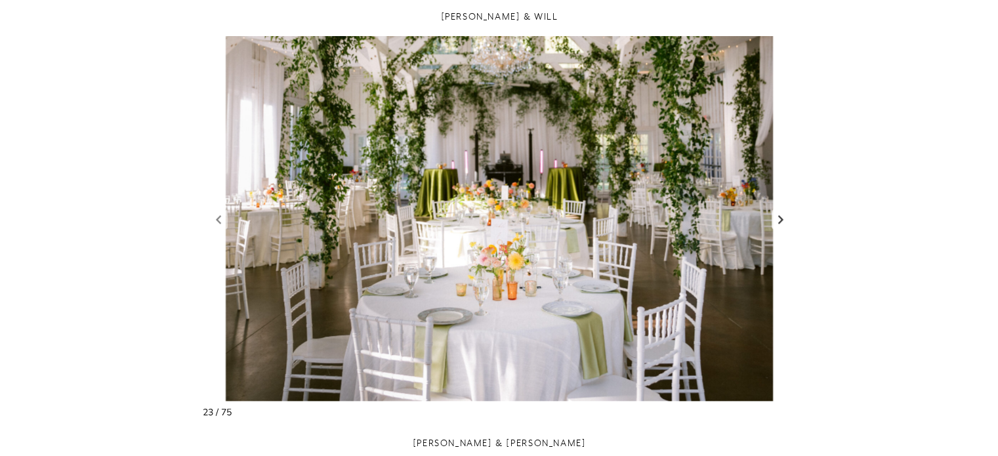
click at [777, 218] on link "Next slide" at bounding box center [781, 219] width 18 height 20
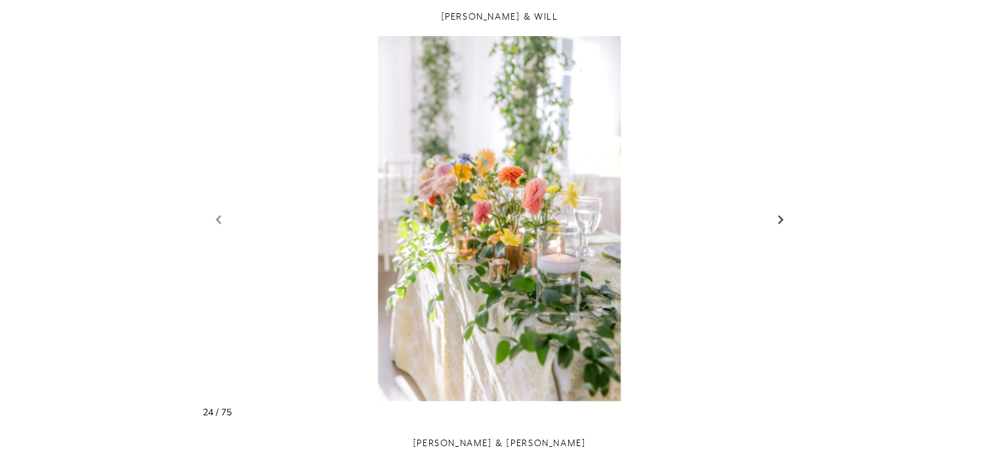
click at [777, 218] on link "Next slide" at bounding box center [781, 219] width 18 height 20
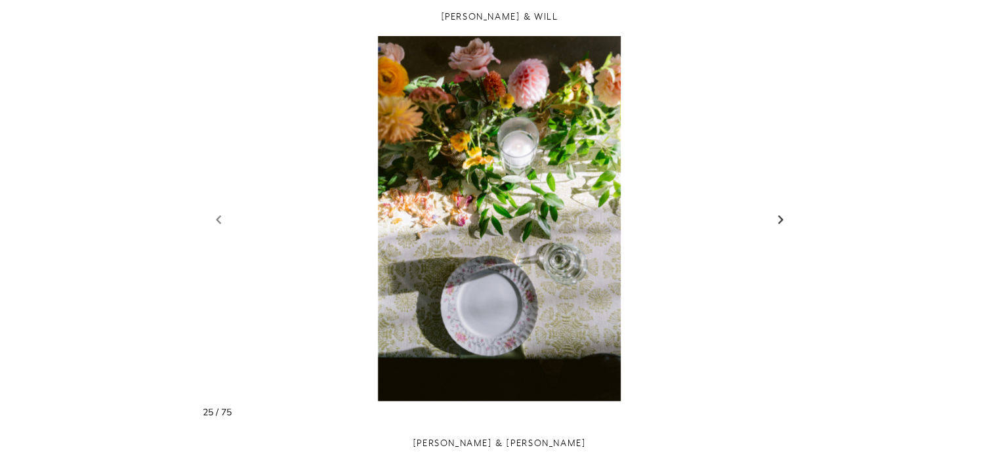
click at [777, 218] on link "Next slide" at bounding box center [781, 219] width 18 height 20
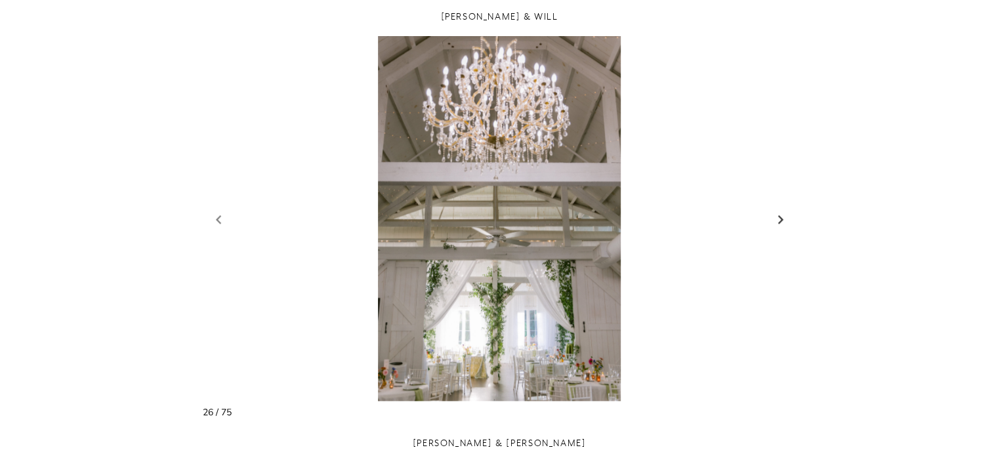
click at [777, 218] on link "Next slide" at bounding box center [781, 219] width 18 height 20
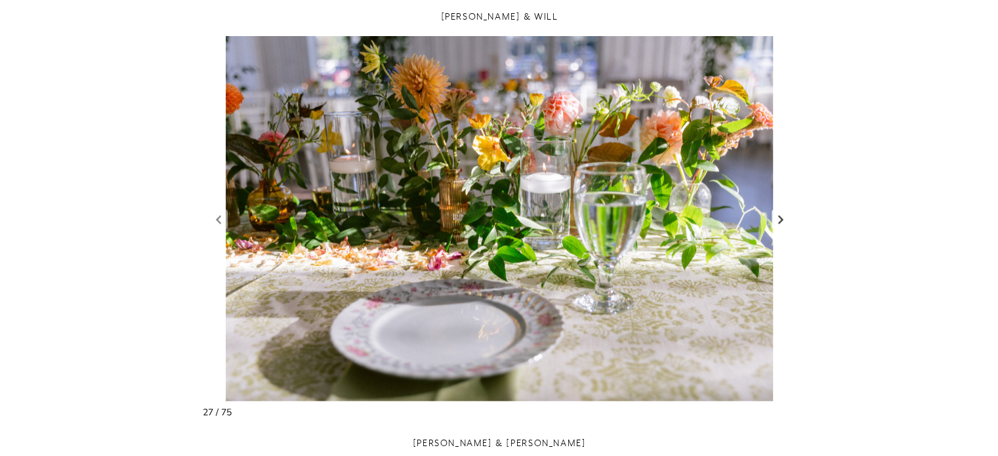
click at [777, 218] on link "Next slide" at bounding box center [781, 219] width 18 height 20
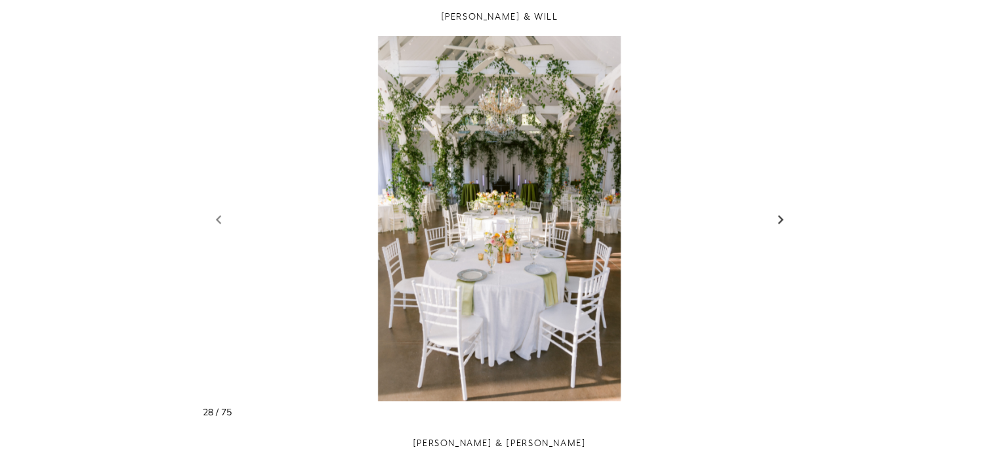
click at [777, 218] on link "Next slide" at bounding box center [781, 219] width 18 height 20
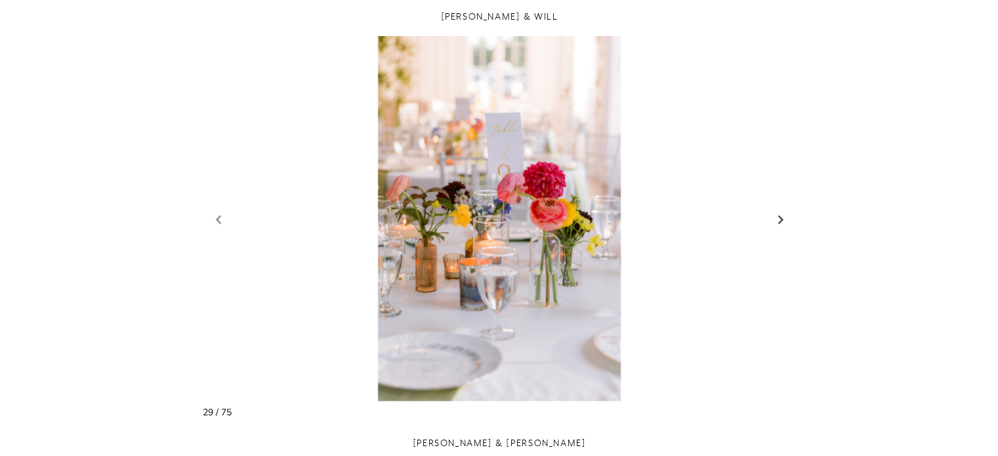
click at [777, 218] on link "Next slide" at bounding box center [781, 219] width 18 height 20
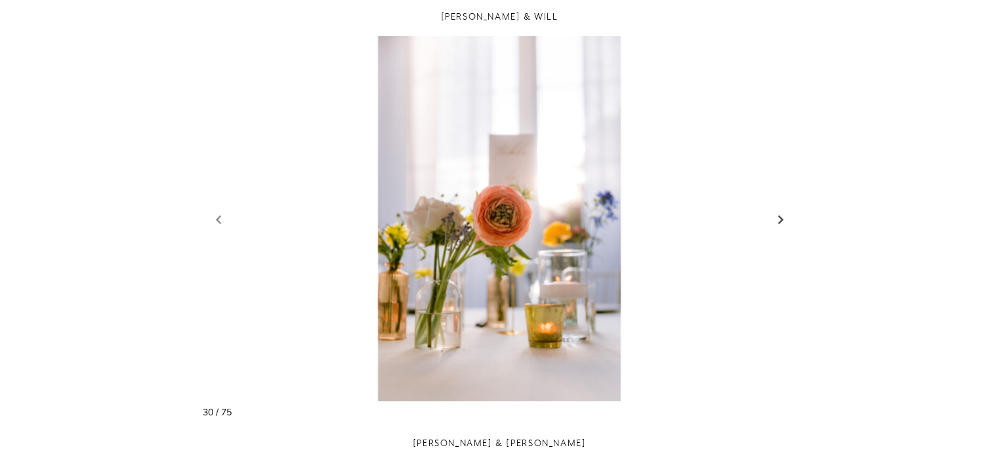
click at [777, 218] on link "Next slide" at bounding box center [781, 219] width 18 height 20
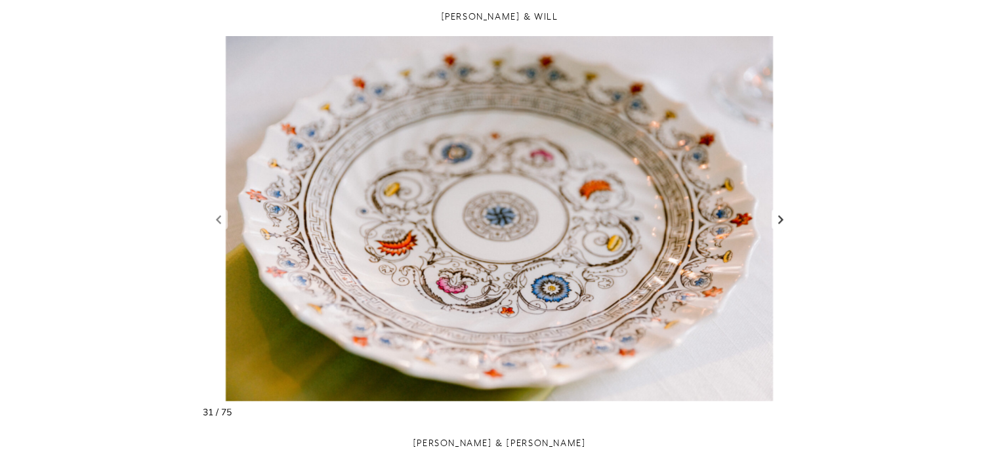
click at [777, 218] on link "Next slide" at bounding box center [781, 219] width 18 height 20
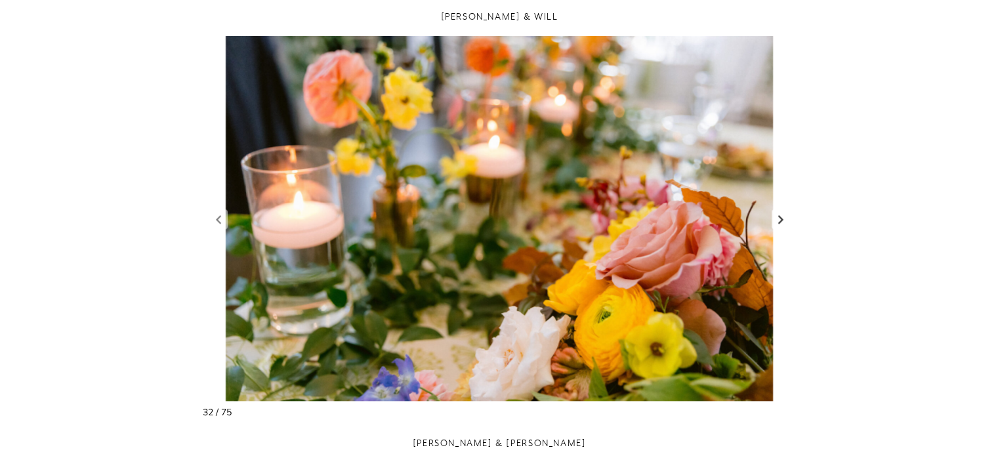
click at [777, 218] on link "Next slide" at bounding box center [781, 219] width 18 height 20
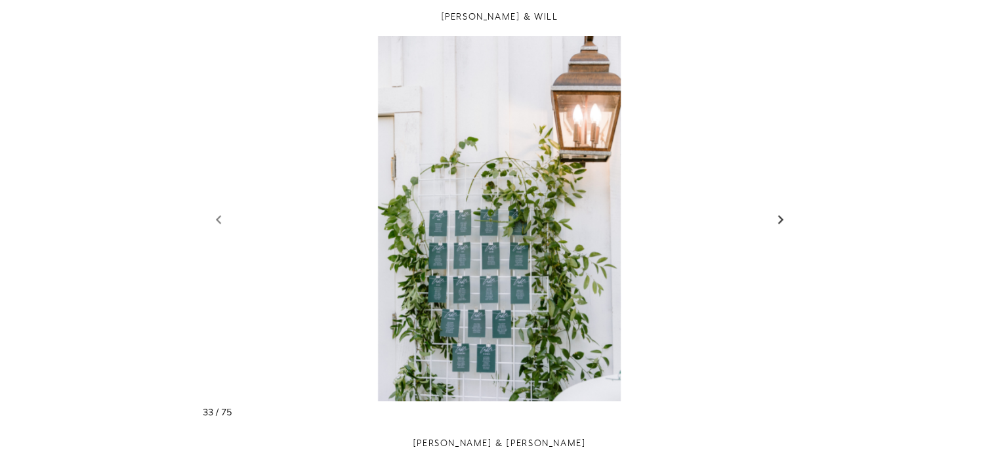
click at [777, 218] on link "Next slide" at bounding box center [781, 219] width 18 height 20
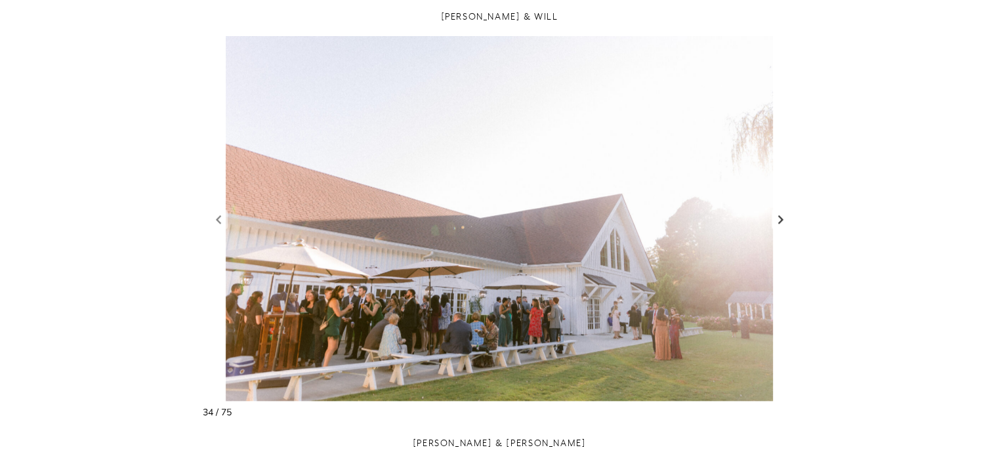
click at [777, 218] on link "Next slide" at bounding box center [781, 219] width 18 height 20
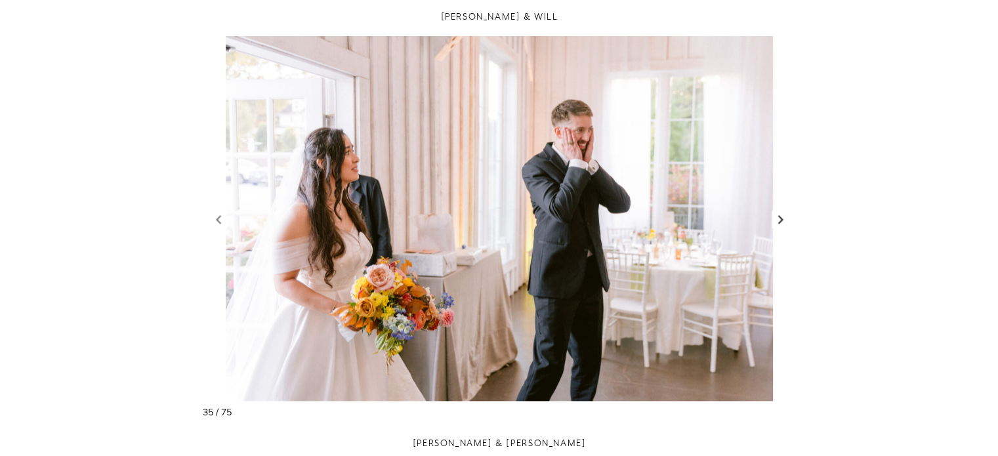
click at [777, 218] on link "Next slide" at bounding box center [781, 219] width 18 height 20
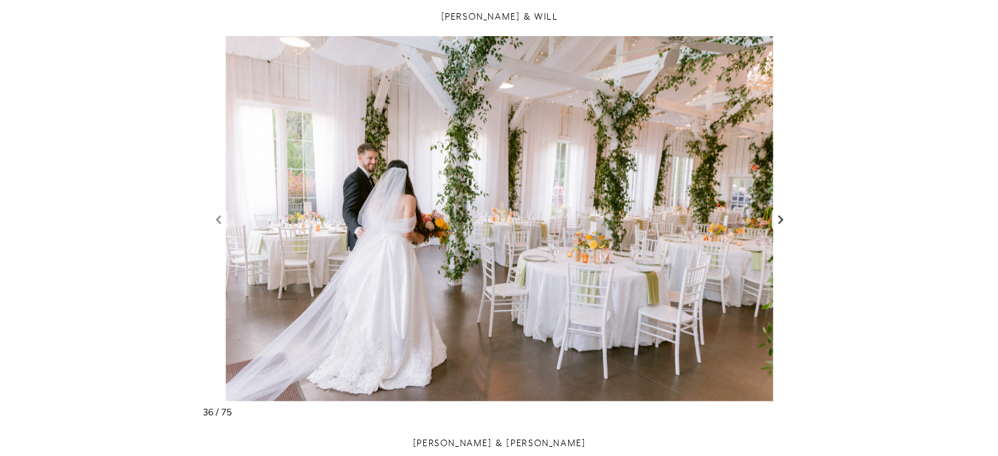
click at [777, 218] on link "Next slide" at bounding box center [781, 219] width 18 height 20
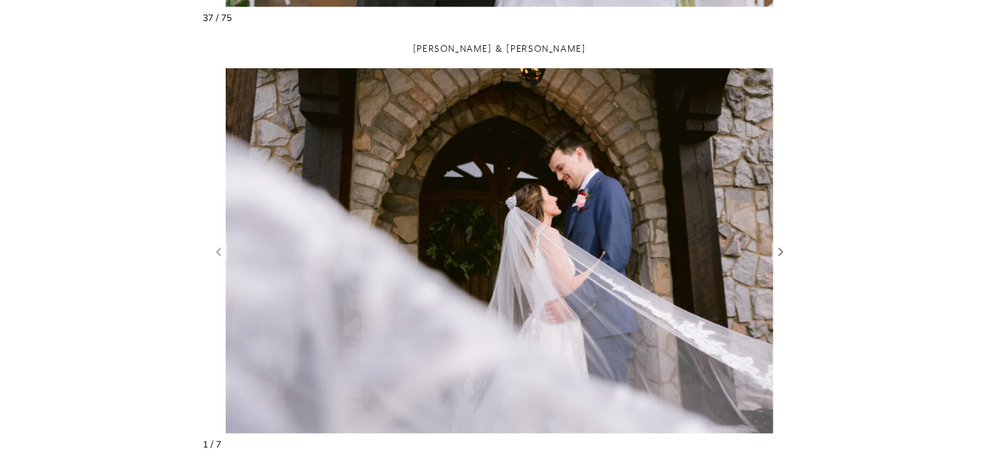
scroll to position [1837, 0]
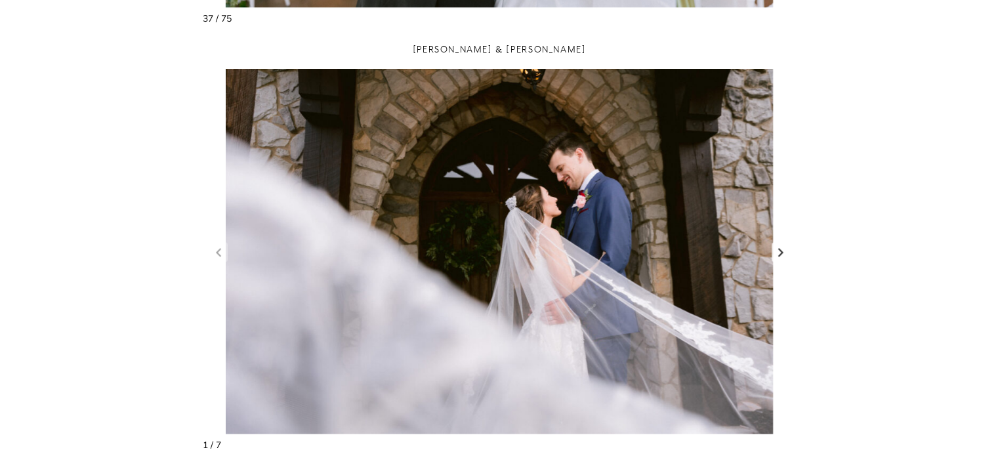
click at [781, 249] on link "Next slide" at bounding box center [781, 252] width 18 height 20
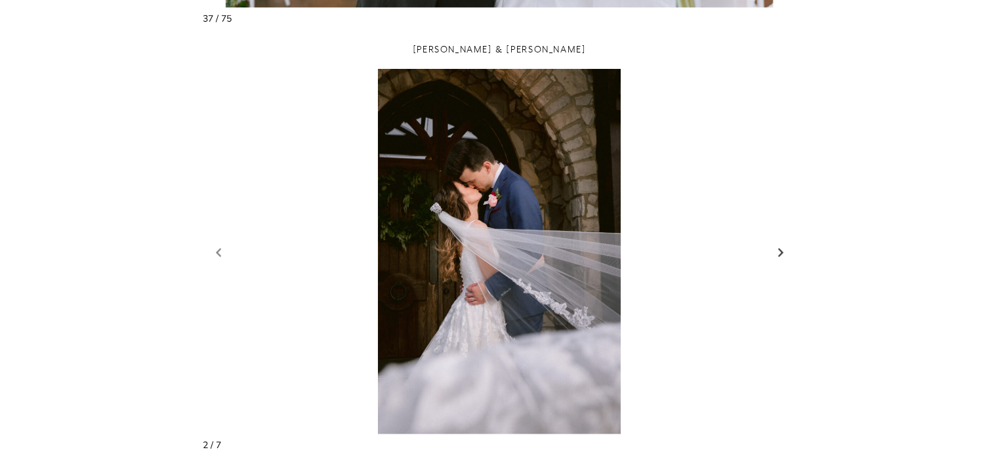
click at [781, 249] on link "Next slide" at bounding box center [781, 252] width 18 height 20
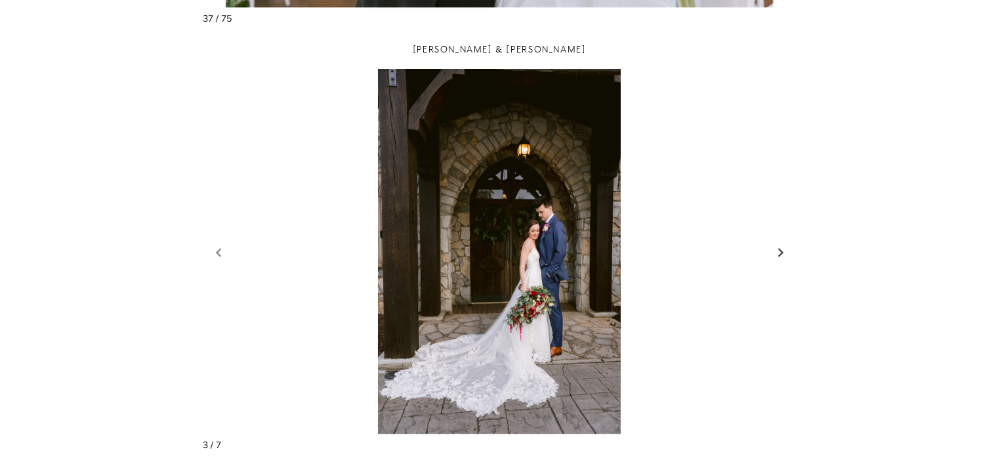
click at [781, 249] on link "Next slide" at bounding box center [781, 252] width 18 height 20
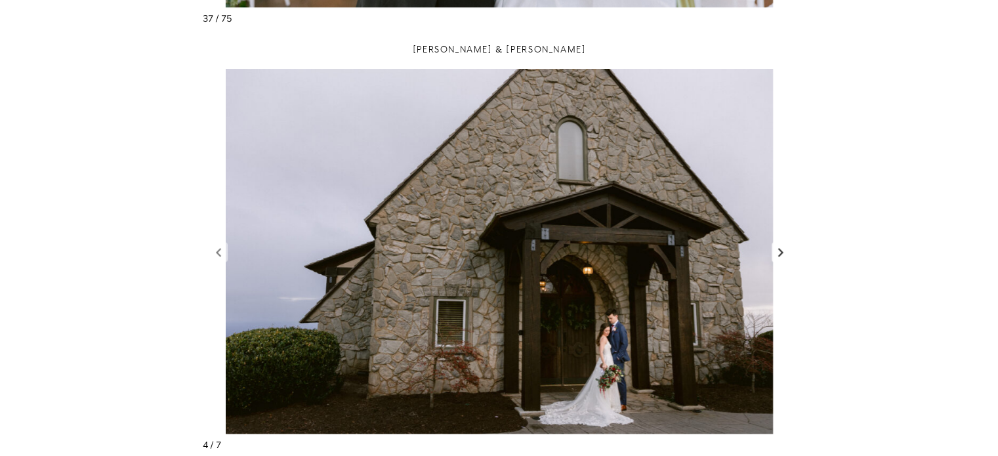
click at [781, 249] on link "Next slide" at bounding box center [781, 252] width 18 height 20
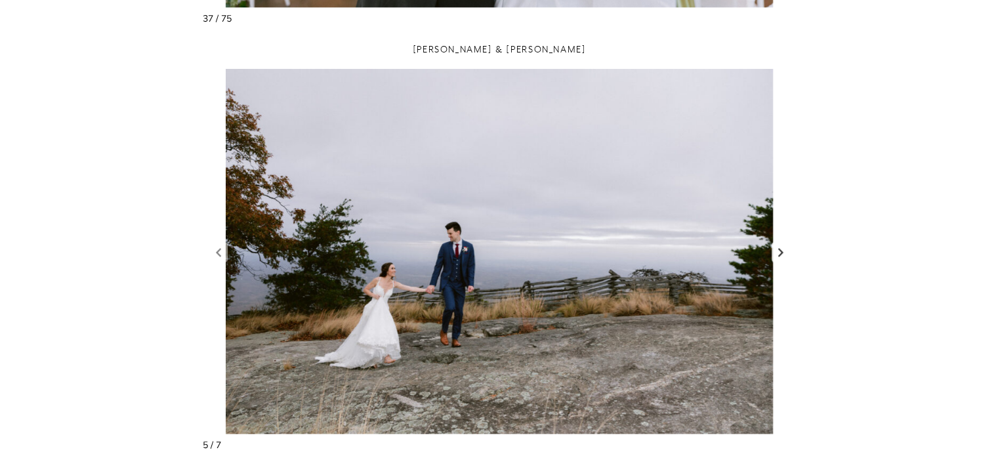
click at [781, 249] on link "Next slide" at bounding box center [781, 252] width 18 height 20
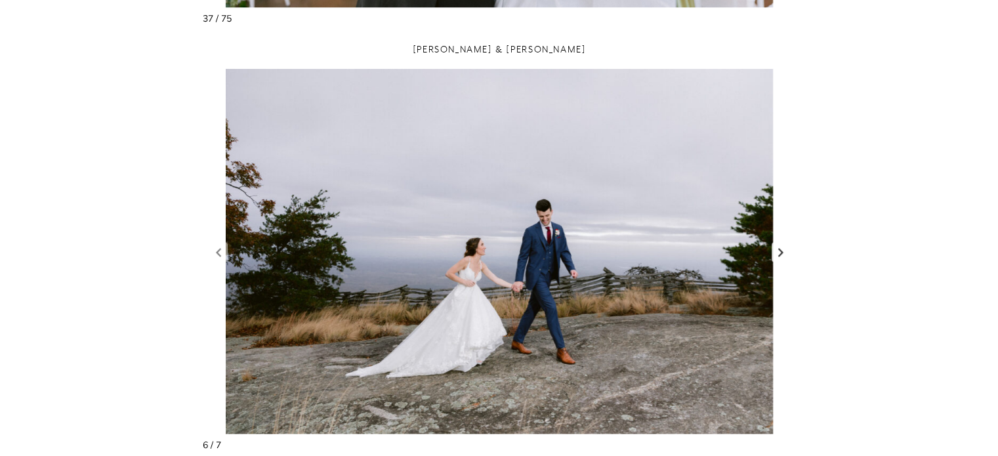
click at [781, 249] on link "Next slide" at bounding box center [781, 252] width 18 height 20
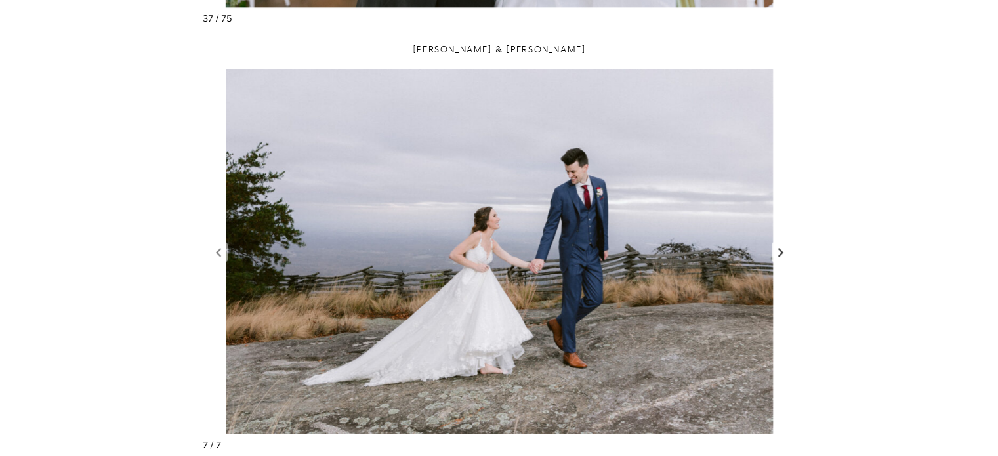
click at [781, 249] on link "Next slide" at bounding box center [781, 252] width 18 height 20
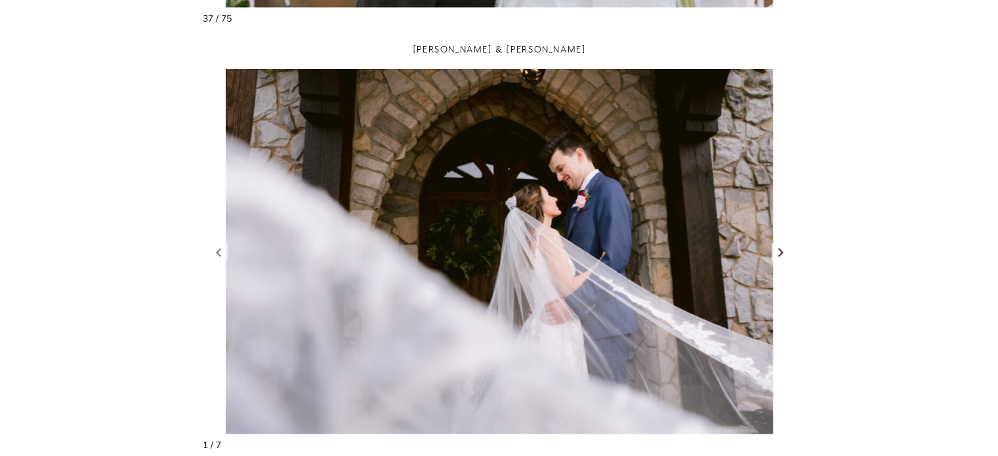
click at [781, 249] on link "Next slide" at bounding box center [781, 252] width 18 height 20
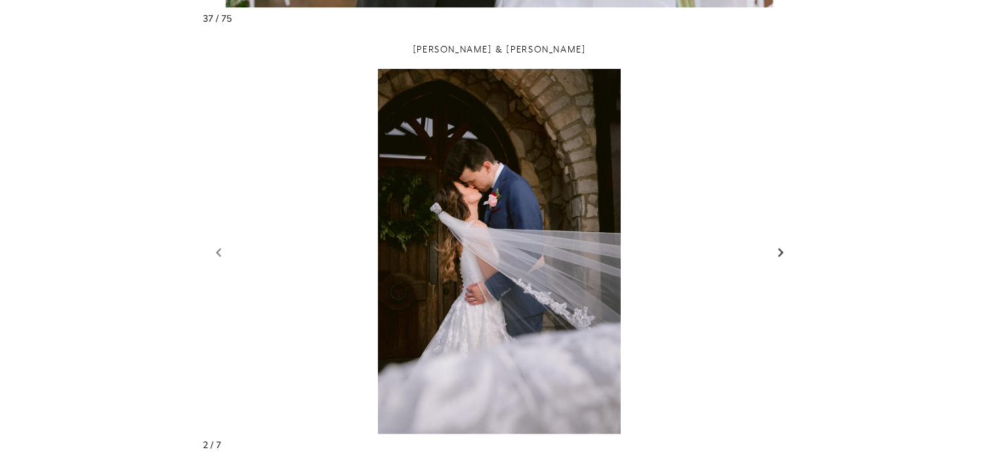
click at [781, 249] on link "Next slide" at bounding box center [781, 252] width 18 height 20
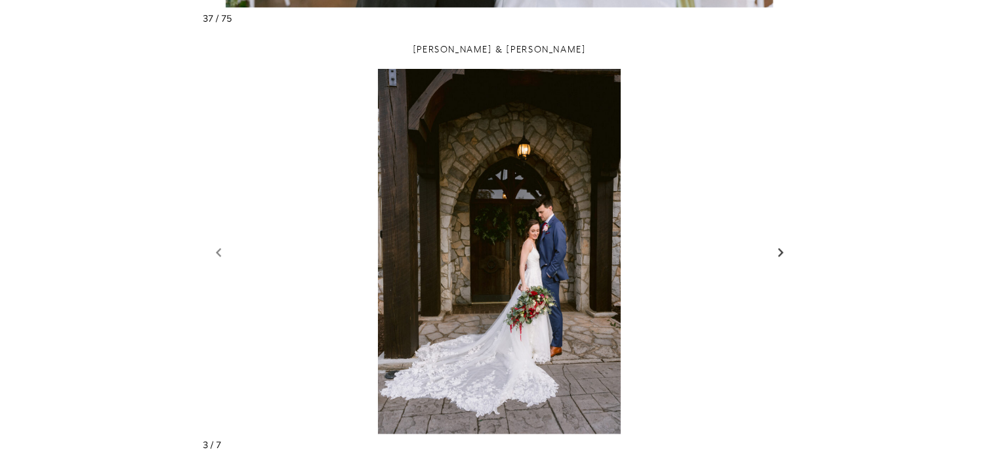
click at [781, 249] on link "Next slide" at bounding box center [781, 252] width 18 height 20
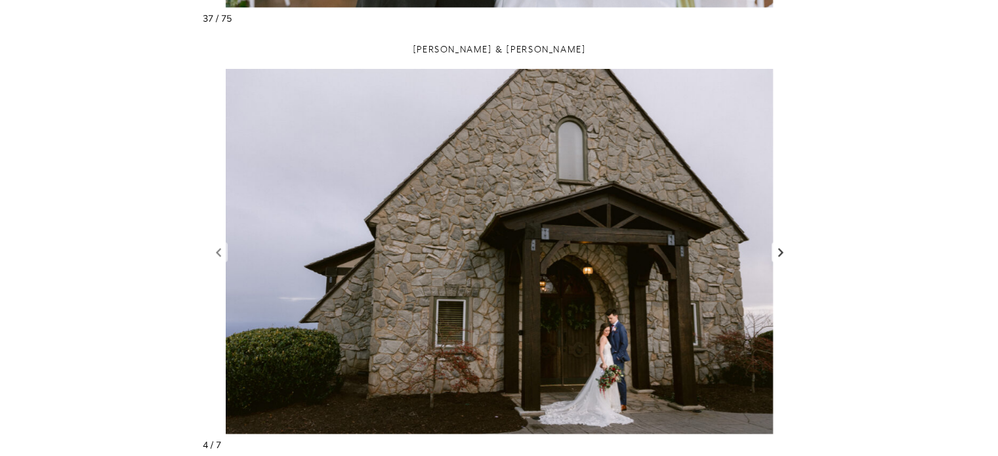
click at [781, 249] on link "Next slide" at bounding box center [781, 252] width 18 height 20
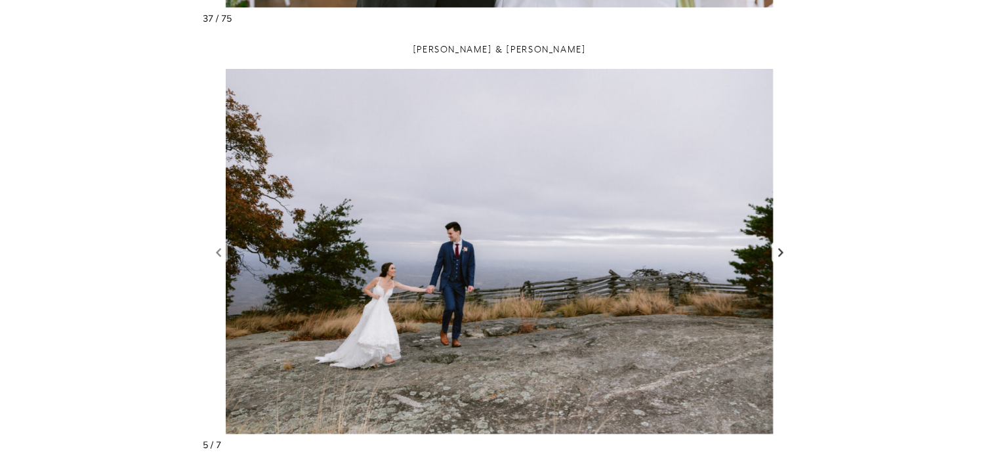
click at [781, 249] on link "Next slide" at bounding box center [781, 252] width 18 height 20
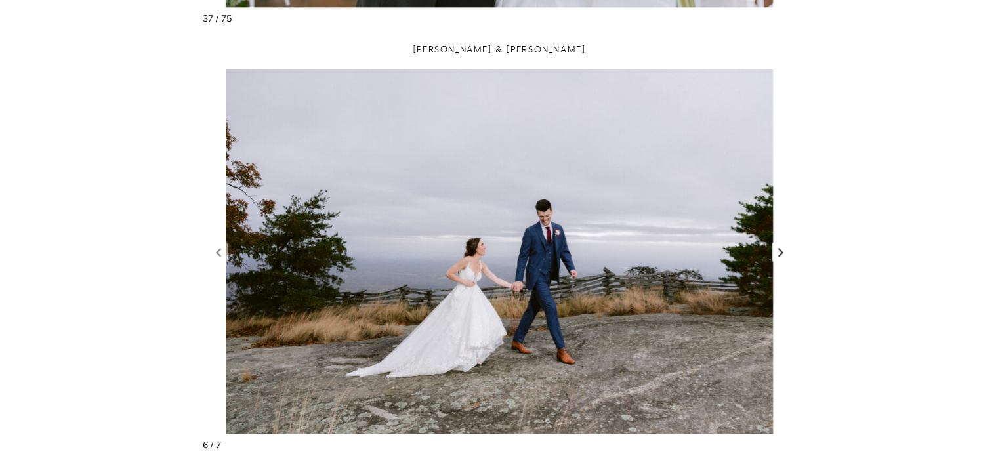
click at [781, 249] on link "Next slide" at bounding box center [781, 252] width 18 height 20
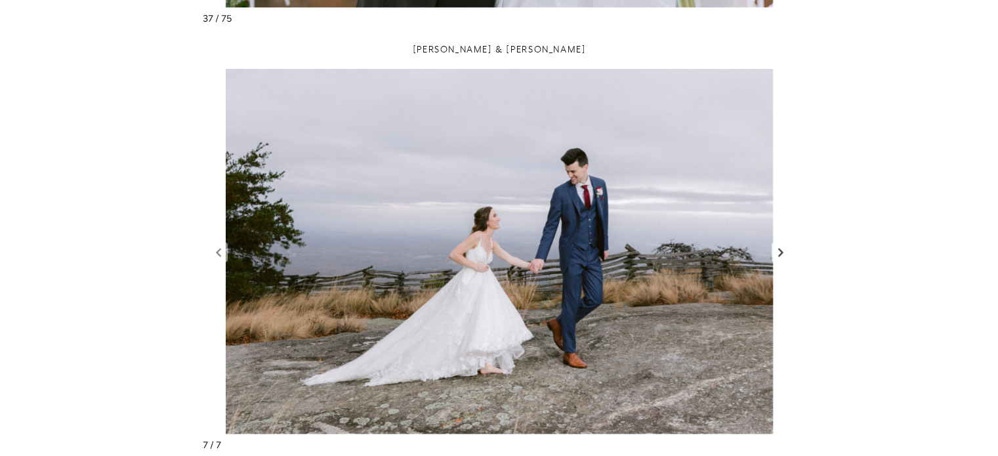
click at [781, 249] on link "Next slide" at bounding box center [781, 252] width 18 height 20
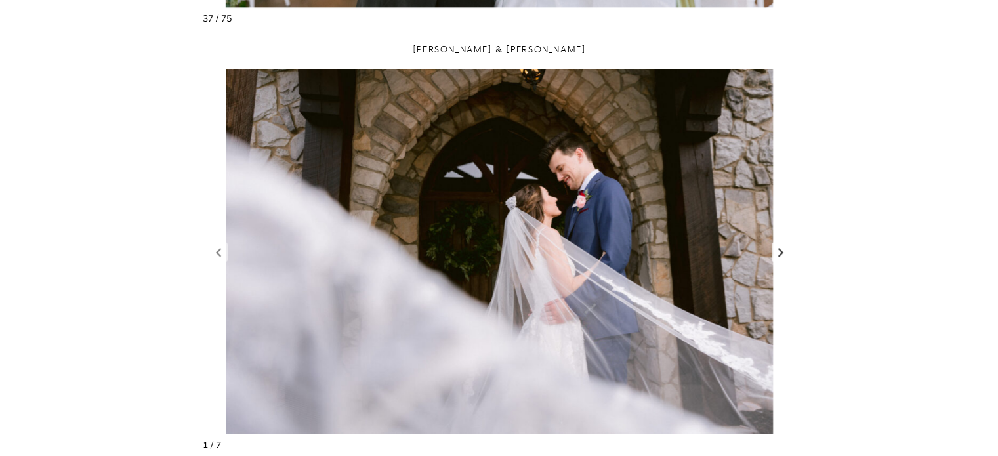
click at [781, 249] on link "Next slide" at bounding box center [781, 252] width 18 height 20
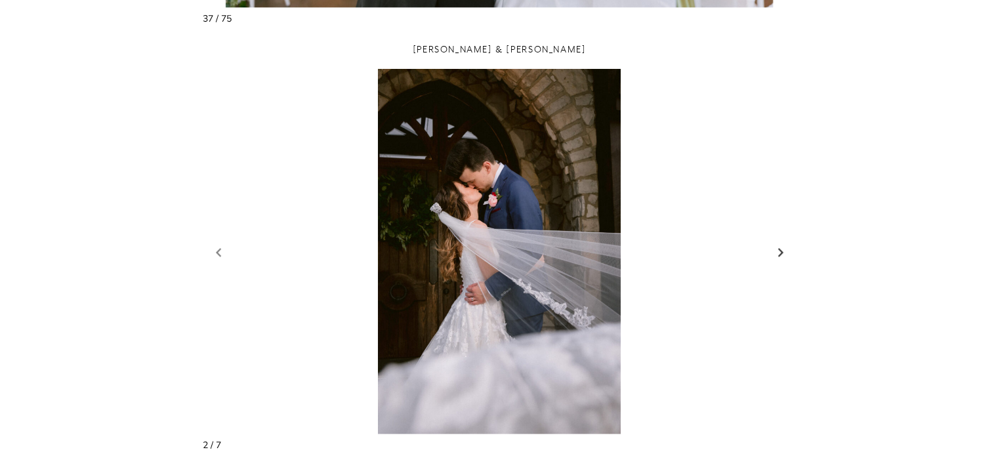
click at [781, 249] on link "Next slide" at bounding box center [781, 252] width 18 height 20
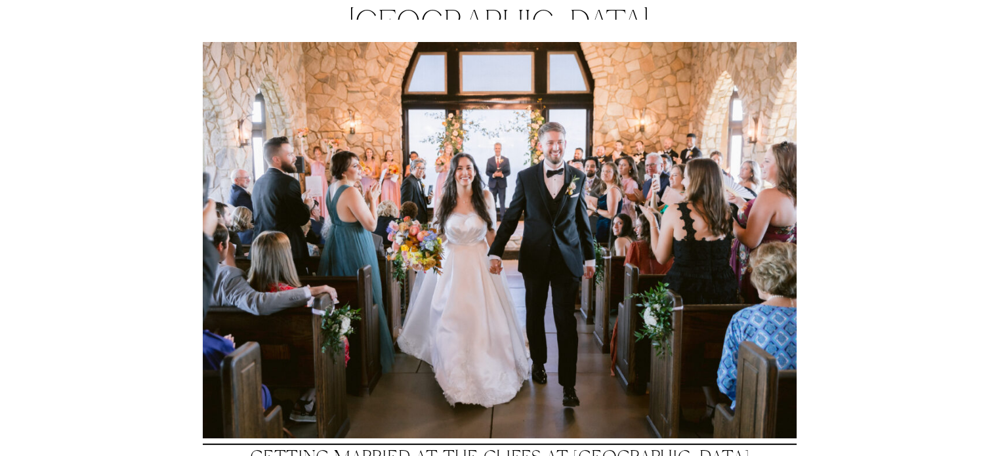
scroll to position [0, 0]
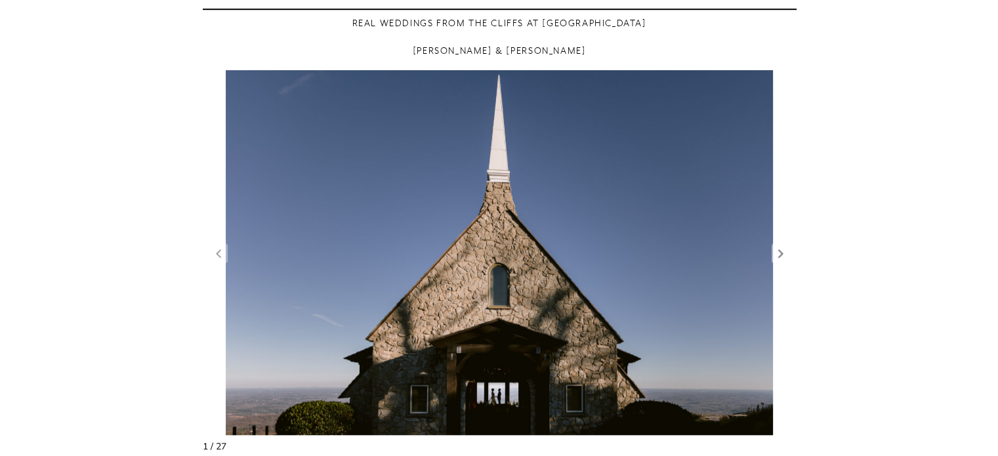
scroll to position [984, 0]
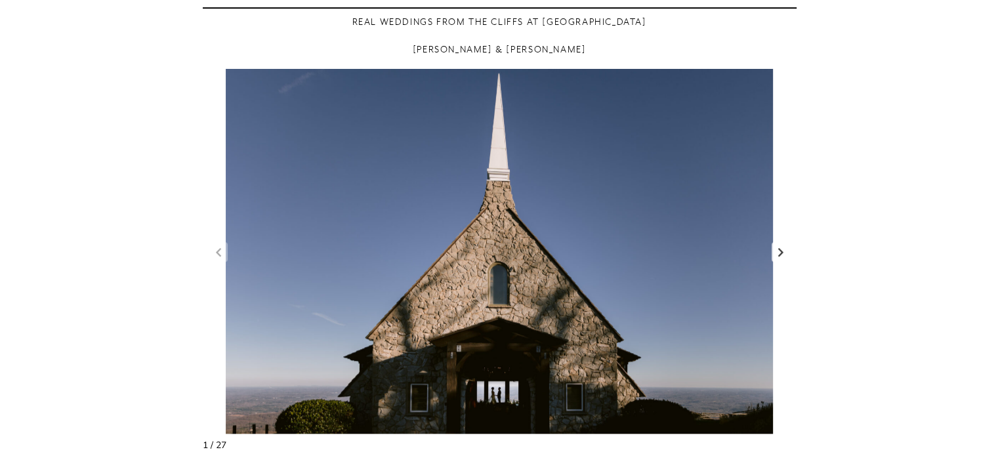
click at [784, 256] on link "Next slide" at bounding box center [781, 252] width 18 height 20
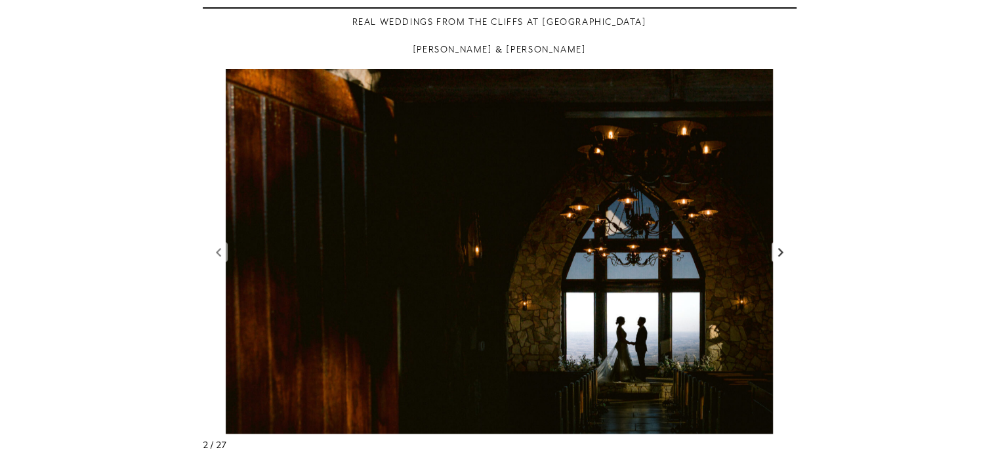
click at [784, 256] on link "Next slide" at bounding box center [781, 252] width 18 height 20
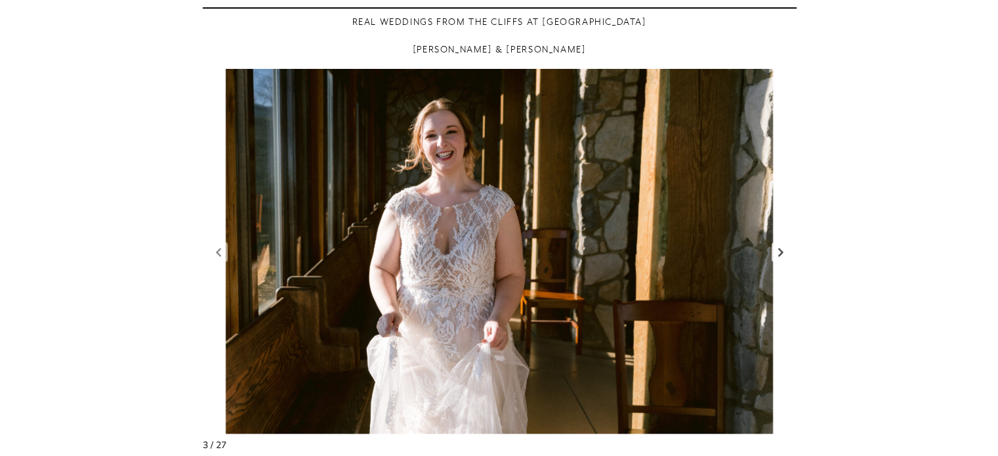
click at [784, 256] on link "Next slide" at bounding box center [781, 252] width 18 height 20
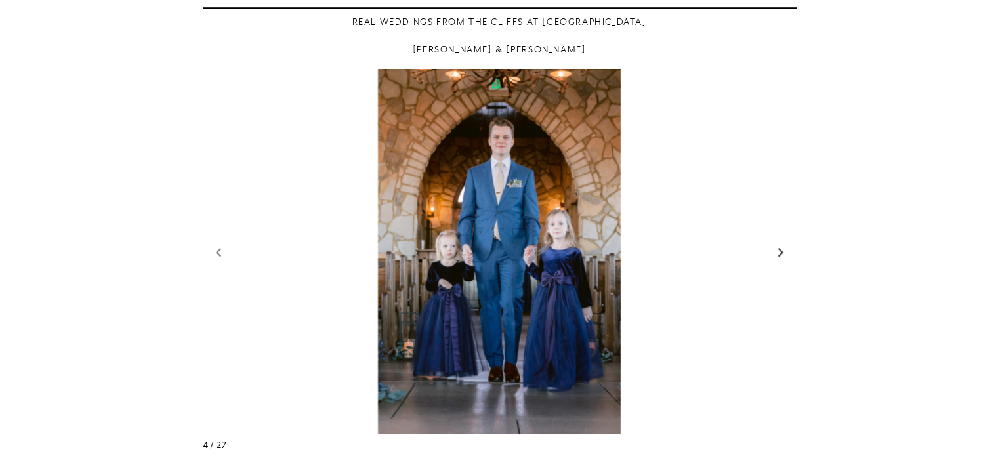
click at [784, 256] on link "Next slide" at bounding box center [781, 252] width 18 height 20
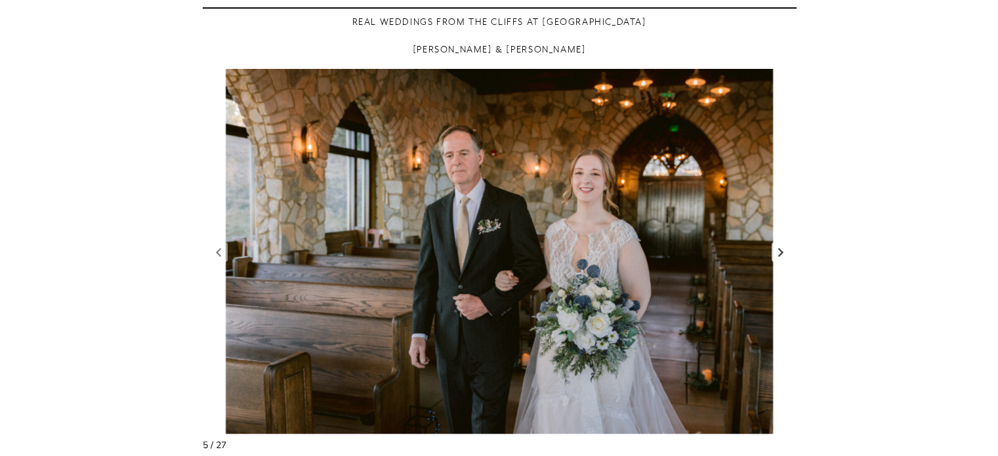
click at [784, 256] on link "Next slide" at bounding box center [781, 252] width 18 height 20
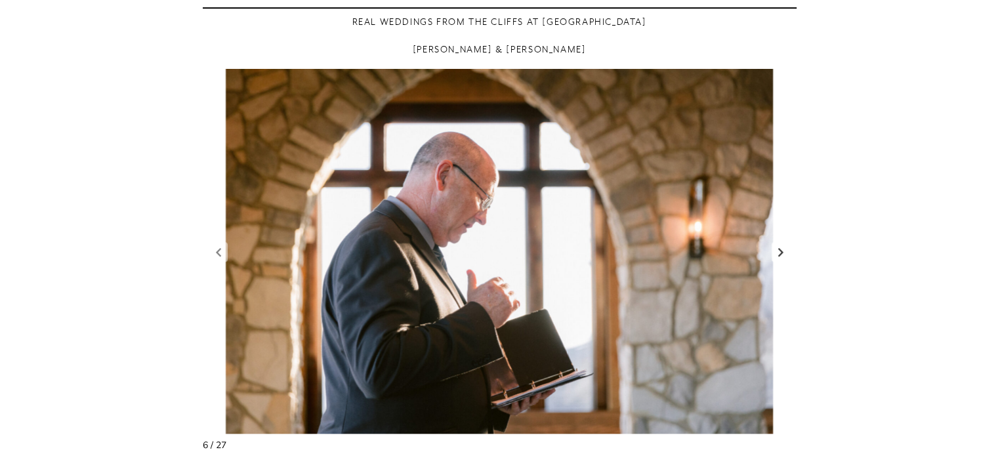
click at [784, 256] on link "Next slide" at bounding box center [781, 252] width 18 height 20
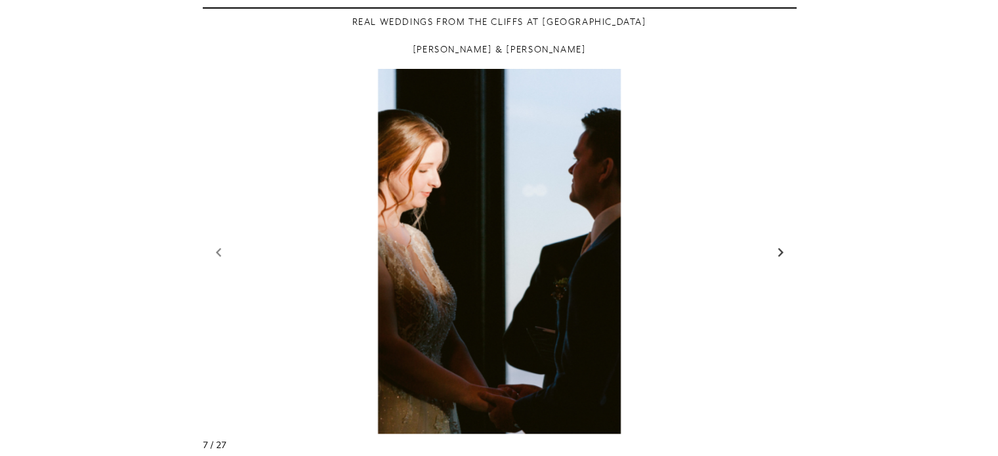
click at [784, 256] on link "Next slide" at bounding box center [781, 252] width 18 height 20
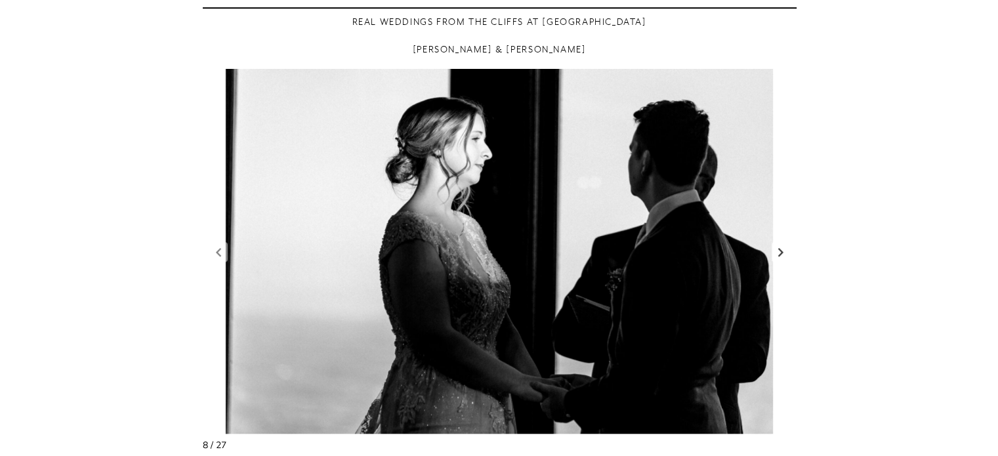
click at [784, 256] on link "Next slide" at bounding box center [781, 252] width 18 height 20
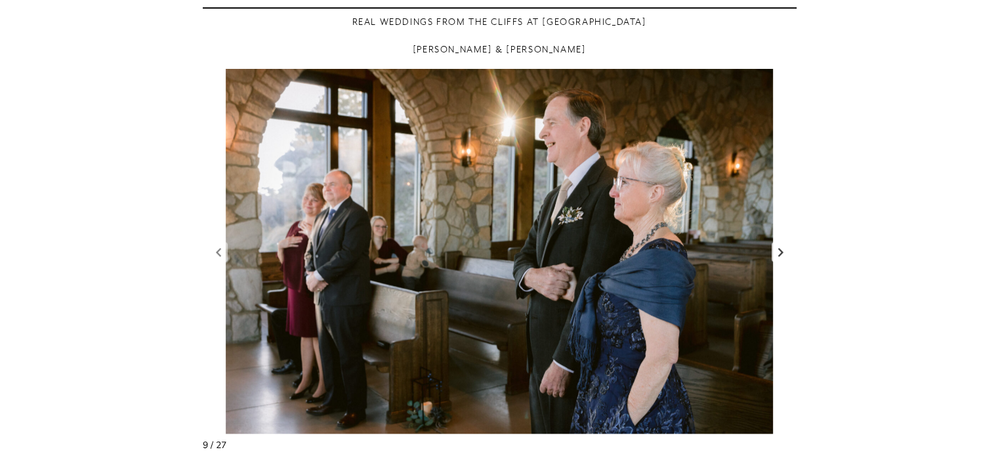
click at [784, 256] on link "Next slide" at bounding box center [781, 252] width 18 height 20
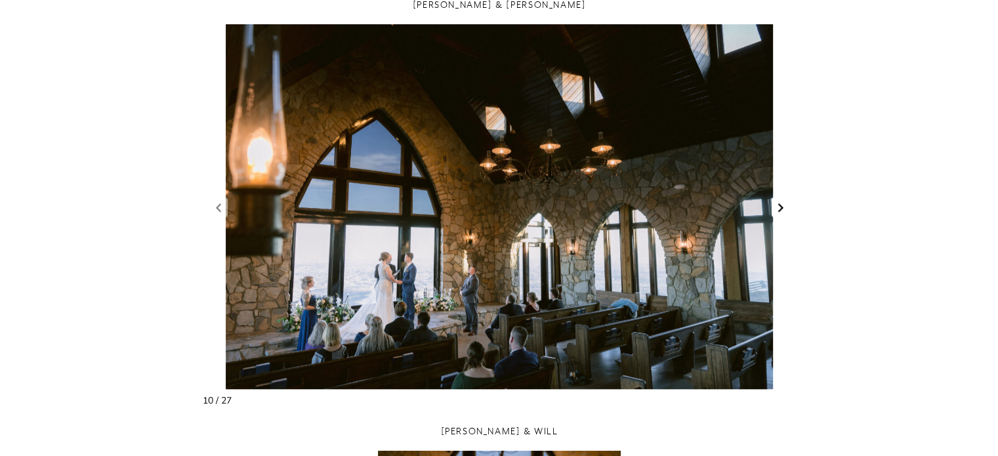
scroll to position [1050, 0]
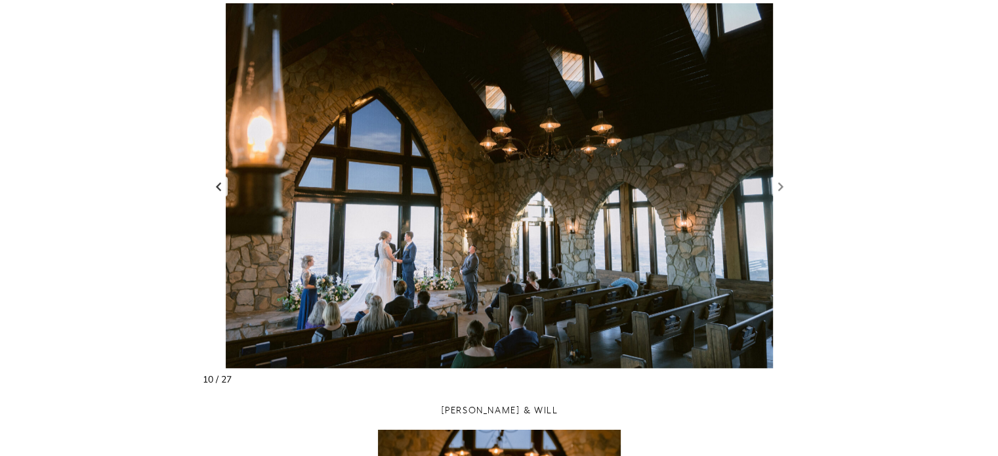
click at [213, 191] on link "Previous slide" at bounding box center [218, 186] width 18 height 20
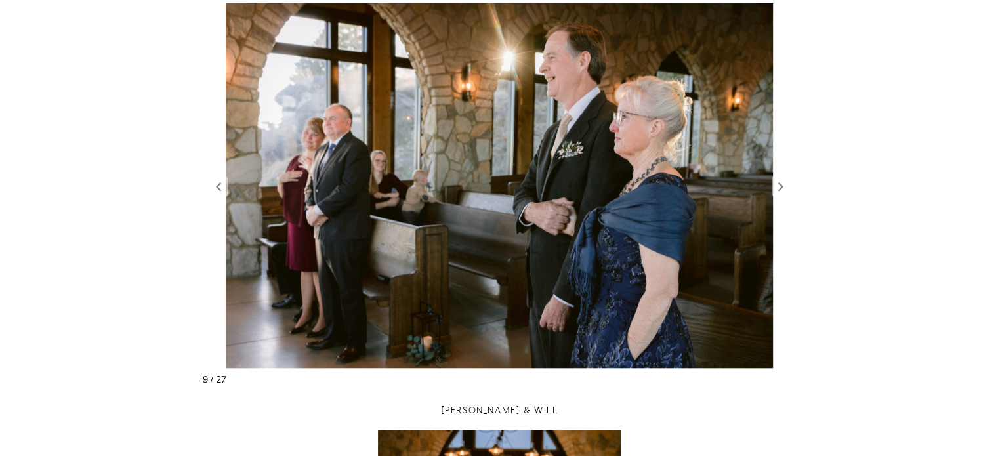
click at [778, 196] on figure "9 / 27" at bounding box center [500, 185] width 594 height 365
click at [780, 191] on link "Next slide" at bounding box center [781, 186] width 18 height 20
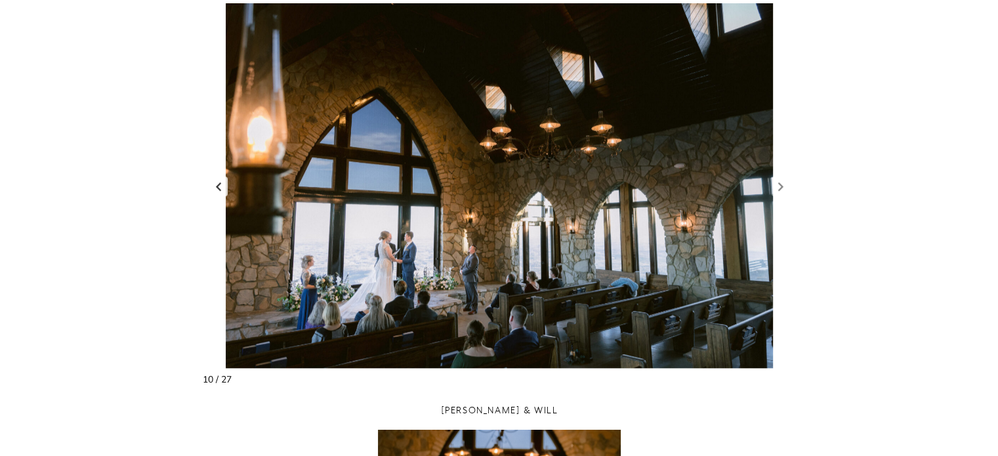
click at [218, 189] on link "Previous slide" at bounding box center [218, 186] width 18 height 20
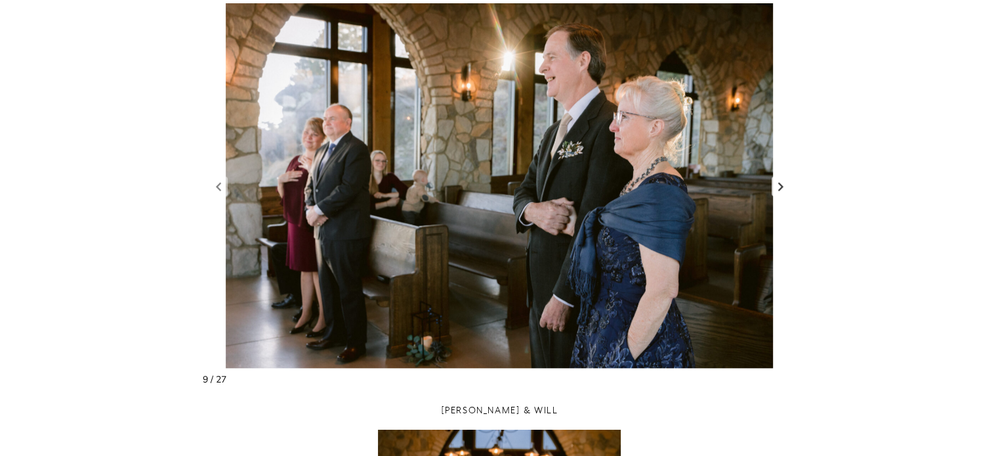
click at [789, 186] on link "Next slide" at bounding box center [781, 186] width 18 height 20
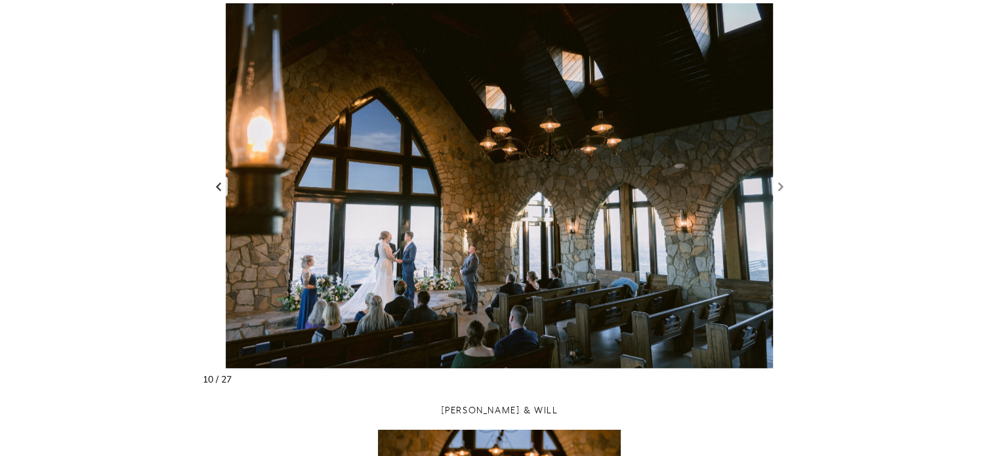
click at [215, 192] on link "Previous slide" at bounding box center [218, 186] width 18 height 20
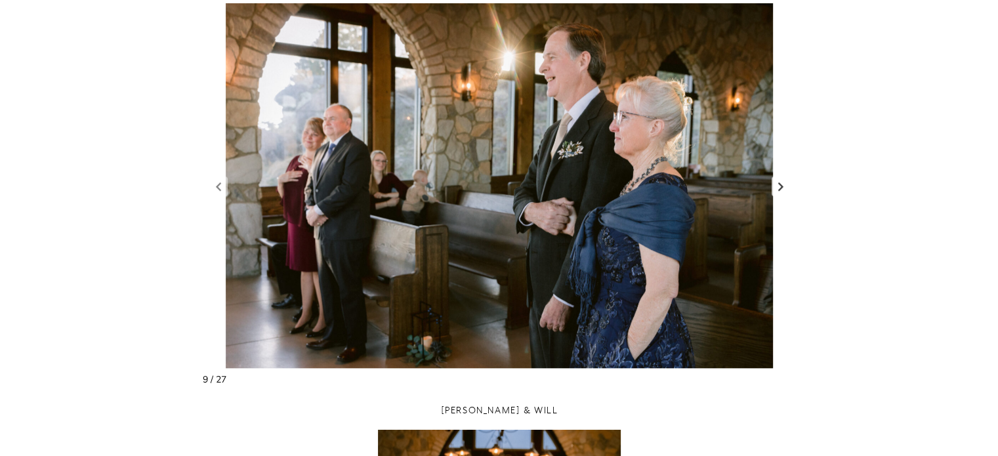
click at [789, 188] on link "Next slide" at bounding box center [781, 186] width 18 height 20
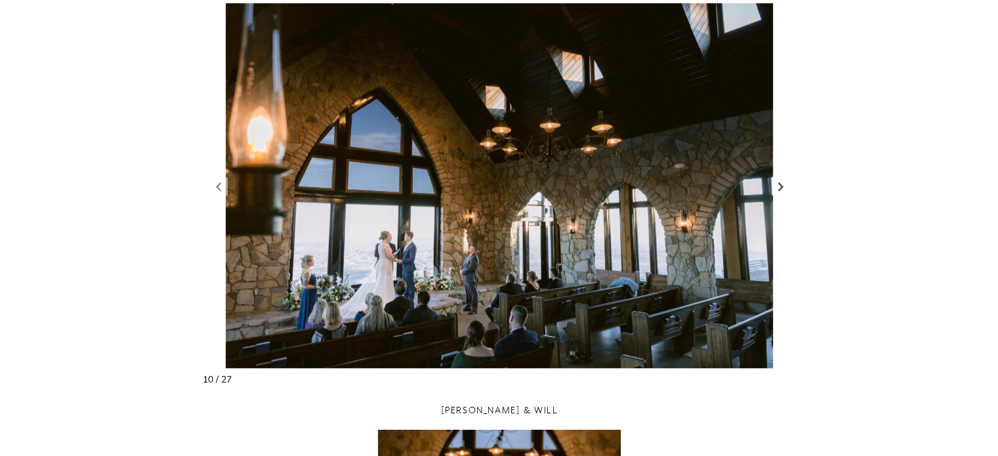
click at [783, 188] on link "Next slide" at bounding box center [781, 186] width 18 height 20
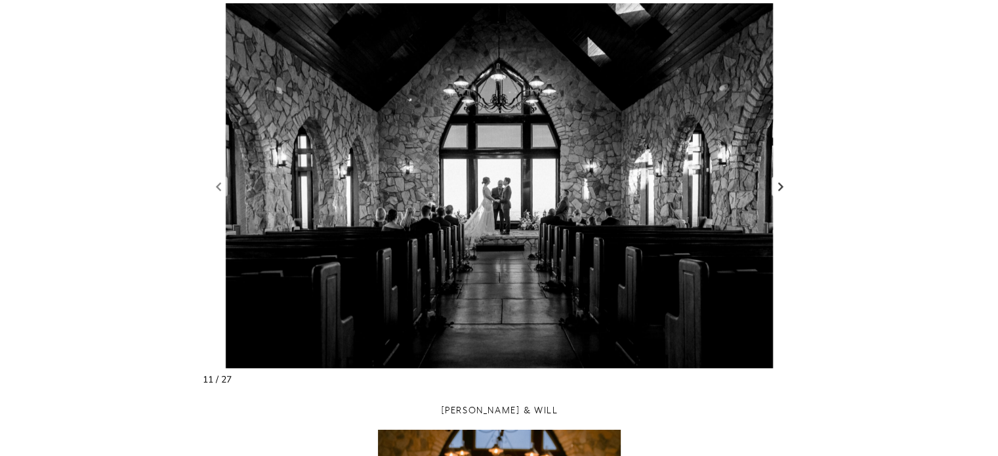
click at [783, 188] on link "Next slide" at bounding box center [781, 186] width 18 height 20
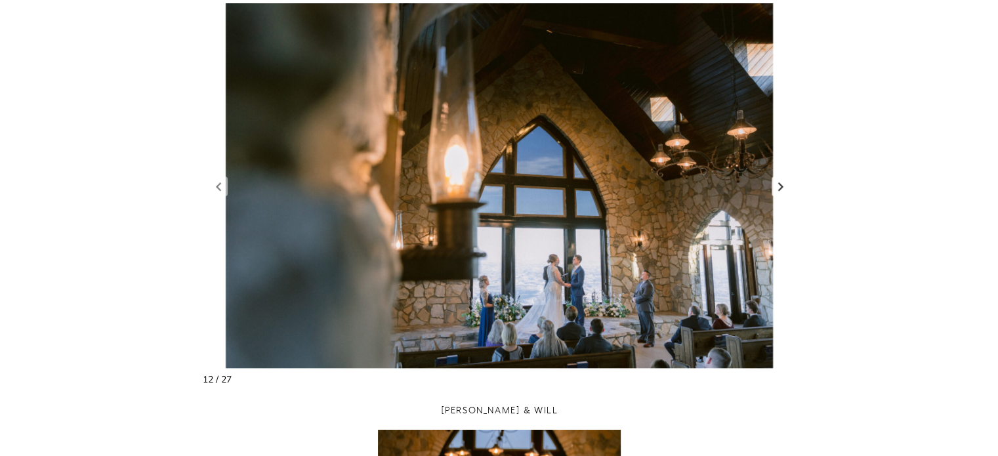
click at [783, 188] on link "Next slide" at bounding box center [781, 186] width 18 height 20
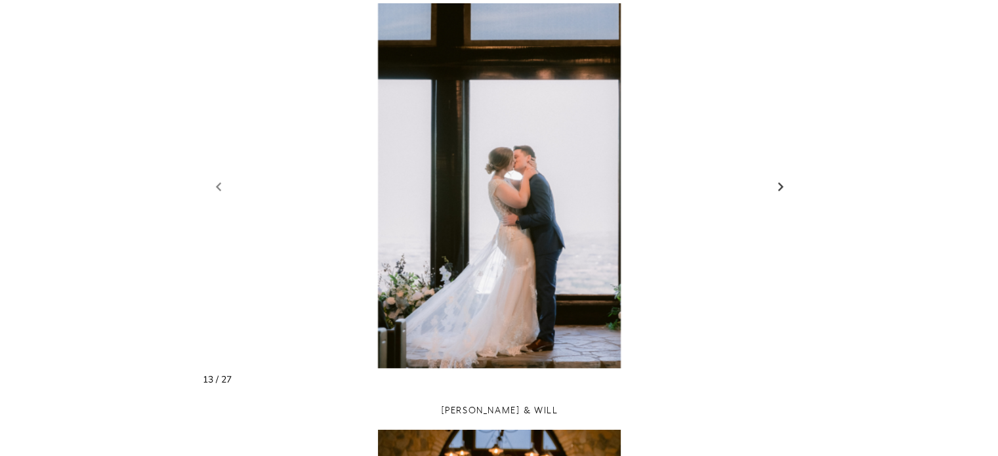
click at [779, 186] on link "Next slide" at bounding box center [781, 186] width 18 height 20
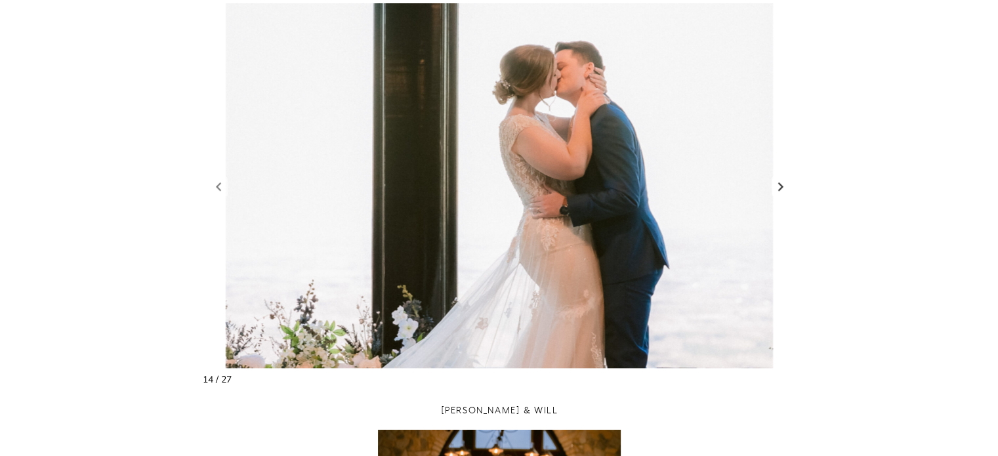
click at [779, 186] on link "Next slide" at bounding box center [781, 186] width 18 height 20
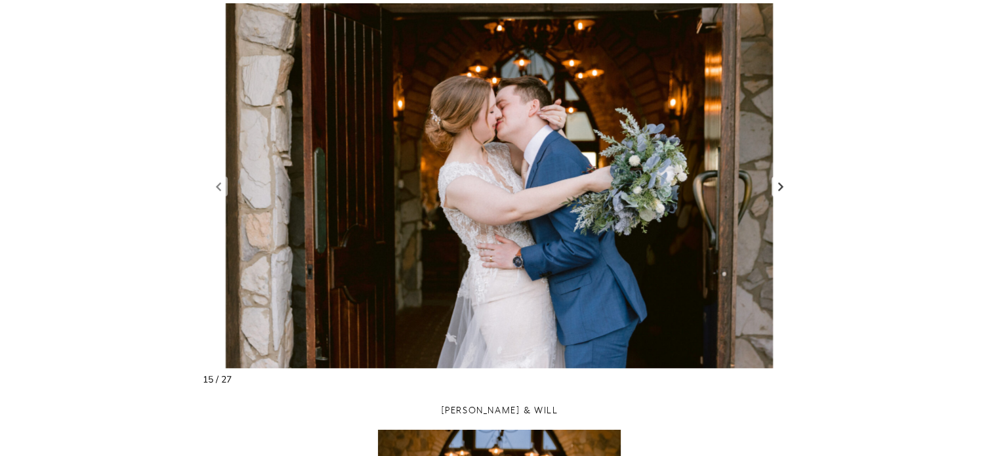
click at [779, 186] on link "Next slide" at bounding box center [781, 186] width 18 height 20
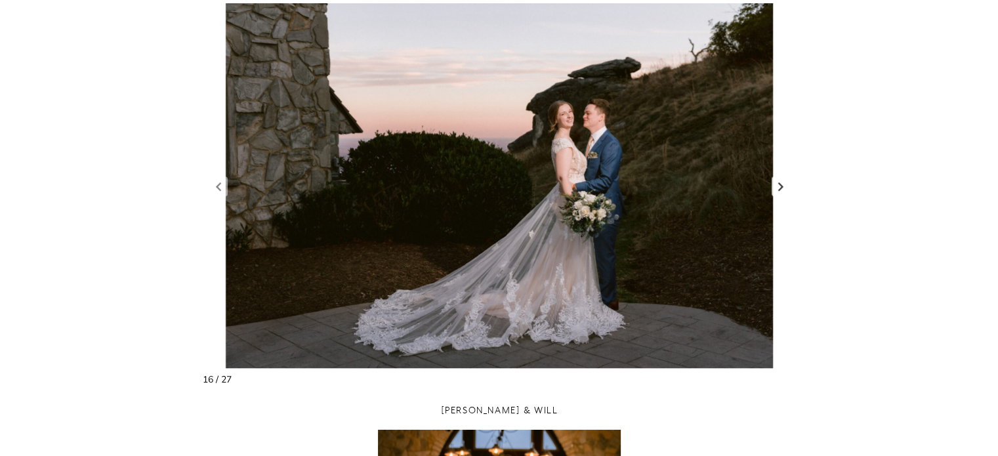
click at [779, 186] on link "Next slide" at bounding box center [781, 186] width 18 height 20
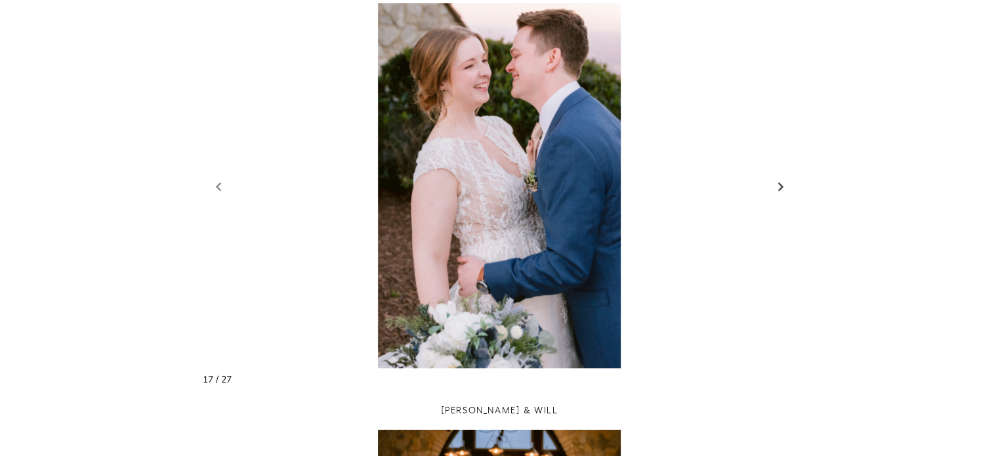
click at [779, 186] on link "Next slide" at bounding box center [781, 186] width 18 height 20
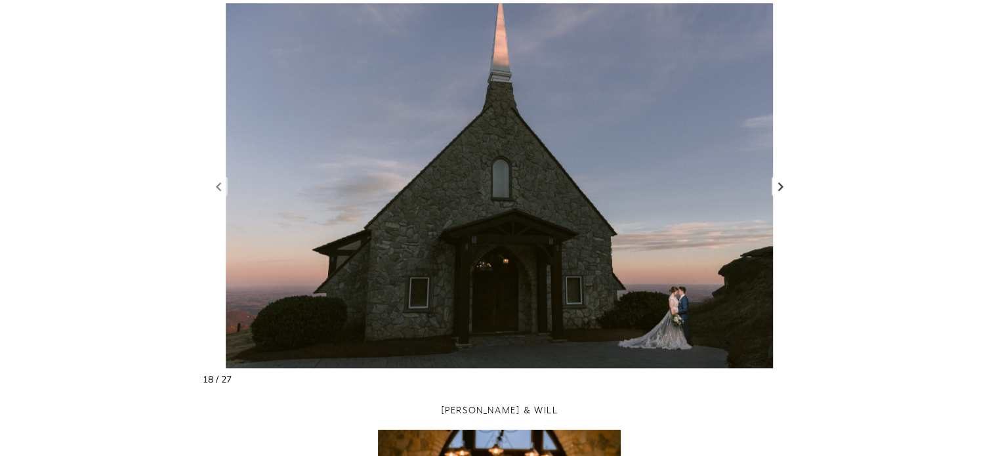
click at [779, 186] on link "Next slide" at bounding box center [781, 186] width 18 height 20
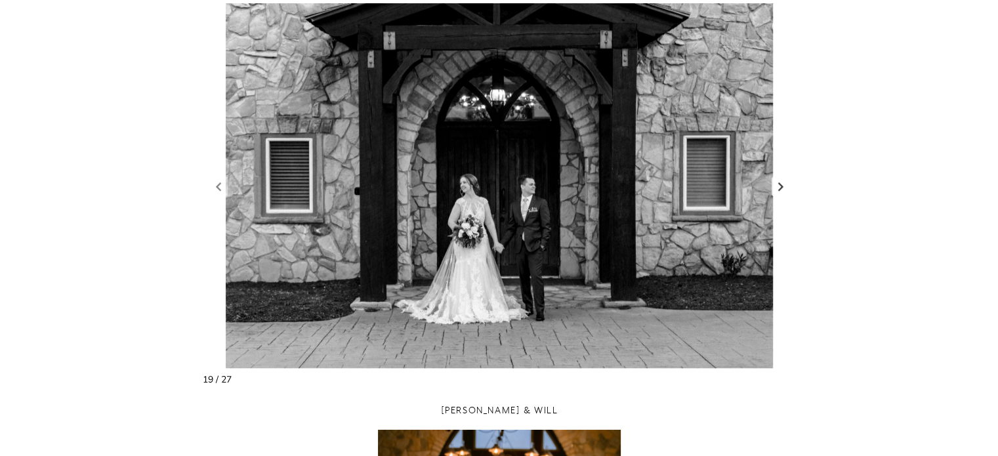
click at [779, 186] on link "Next slide" at bounding box center [781, 186] width 18 height 20
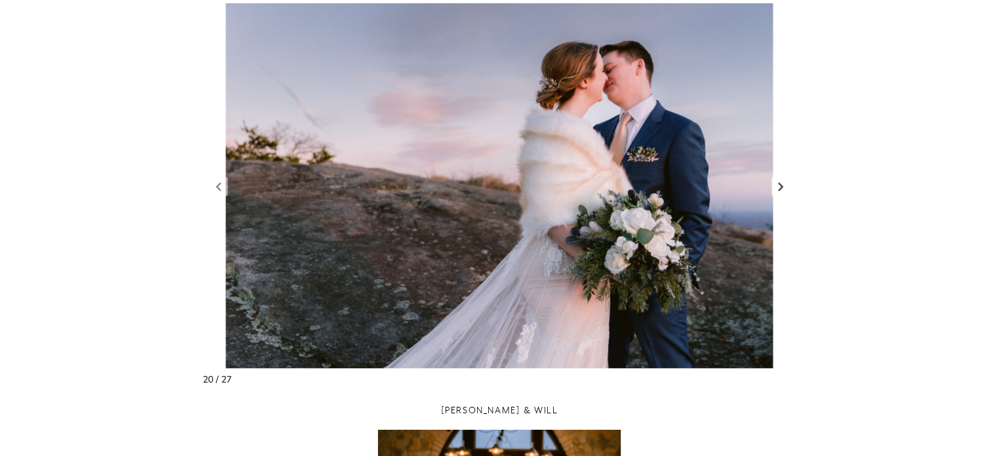
click at [779, 186] on link "Next slide" at bounding box center [781, 186] width 18 height 20
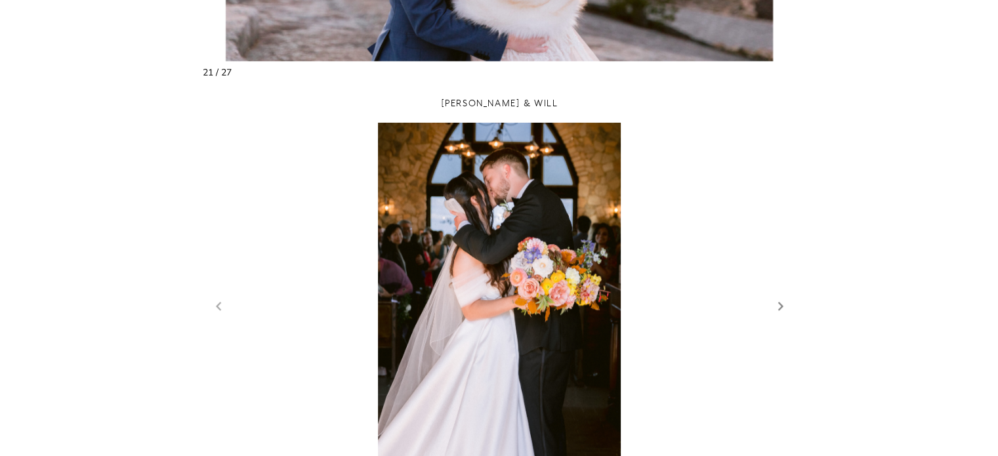
scroll to position [1378, 0]
